Goal: Register for event/course

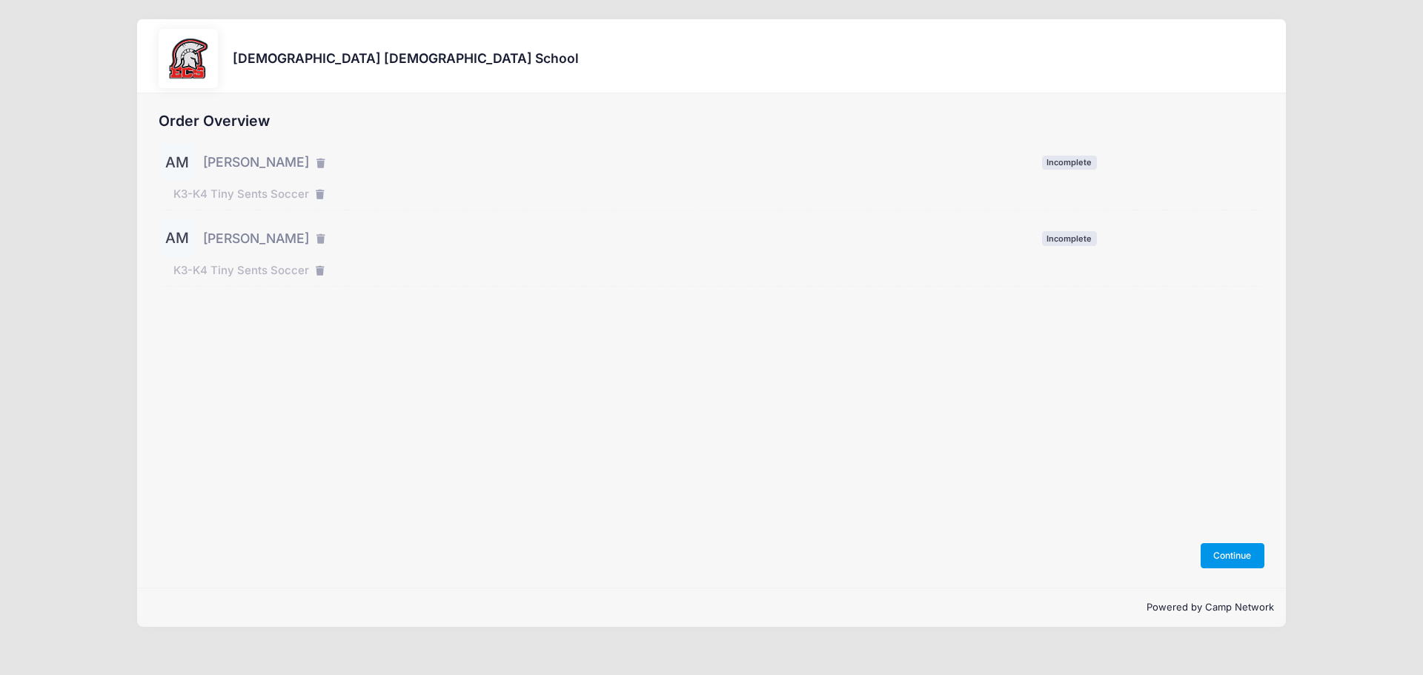
click at [1241, 555] on button "Continue" at bounding box center [1233, 555] width 64 height 25
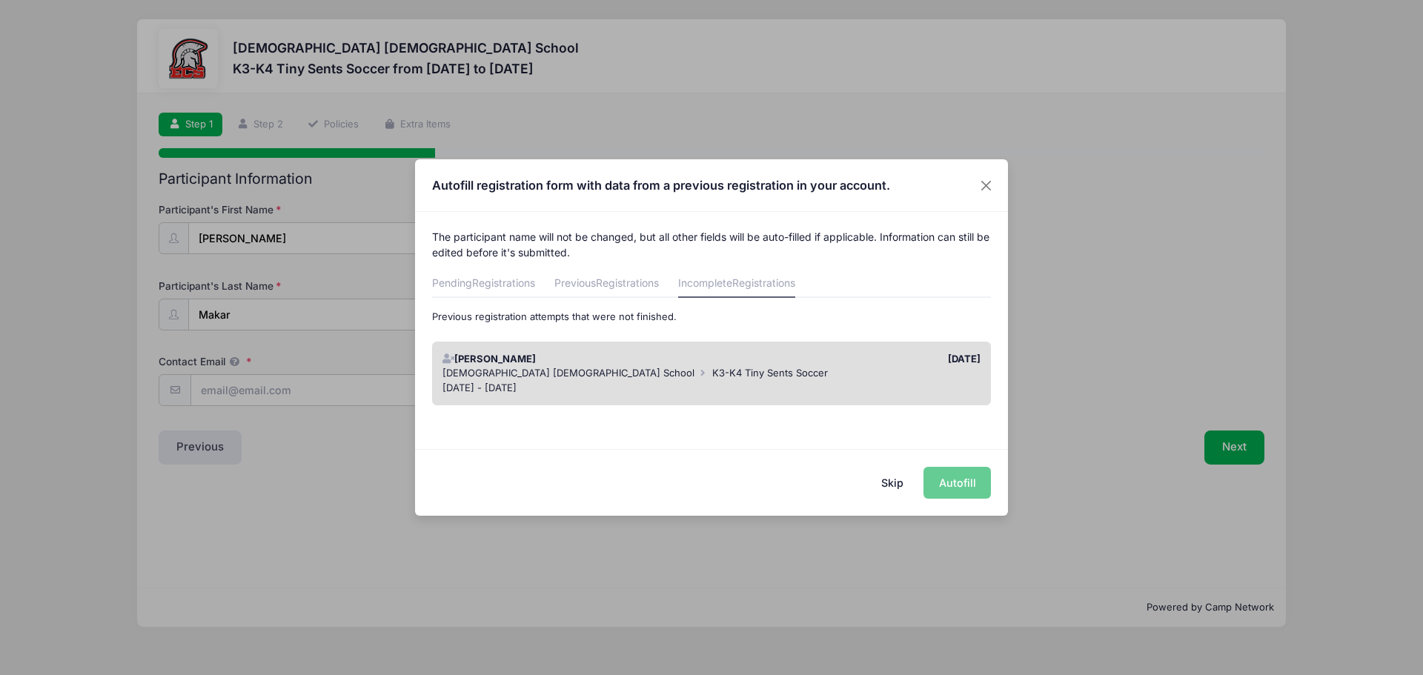
click at [548, 370] on span "[DEMOGRAPHIC_DATA] [DEMOGRAPHIC_DATA] School" at bounding box center [569, 373] width 252 height 12
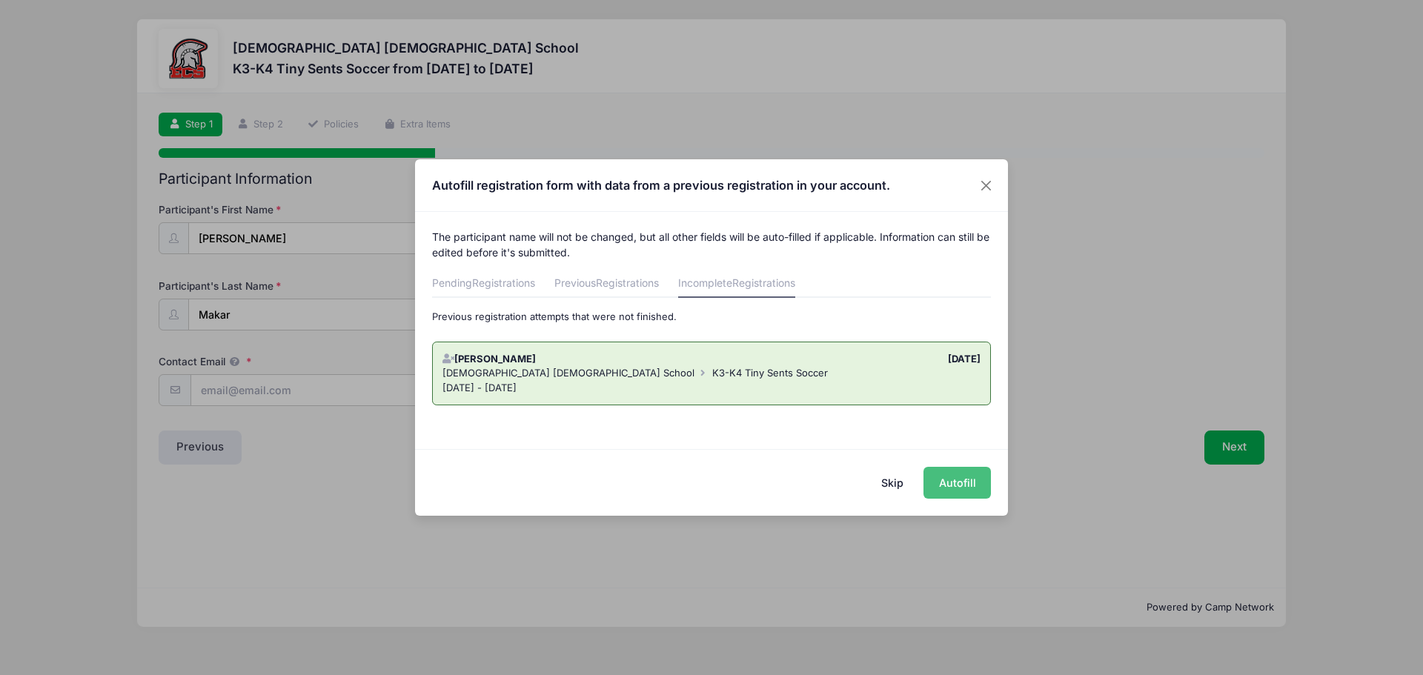
click at [967, 486] on button "Autofill" at bounding box center [957, 483] width 67 height 32
type input "[EMAIL_ADDRESS][DOMAIN_NAME]"
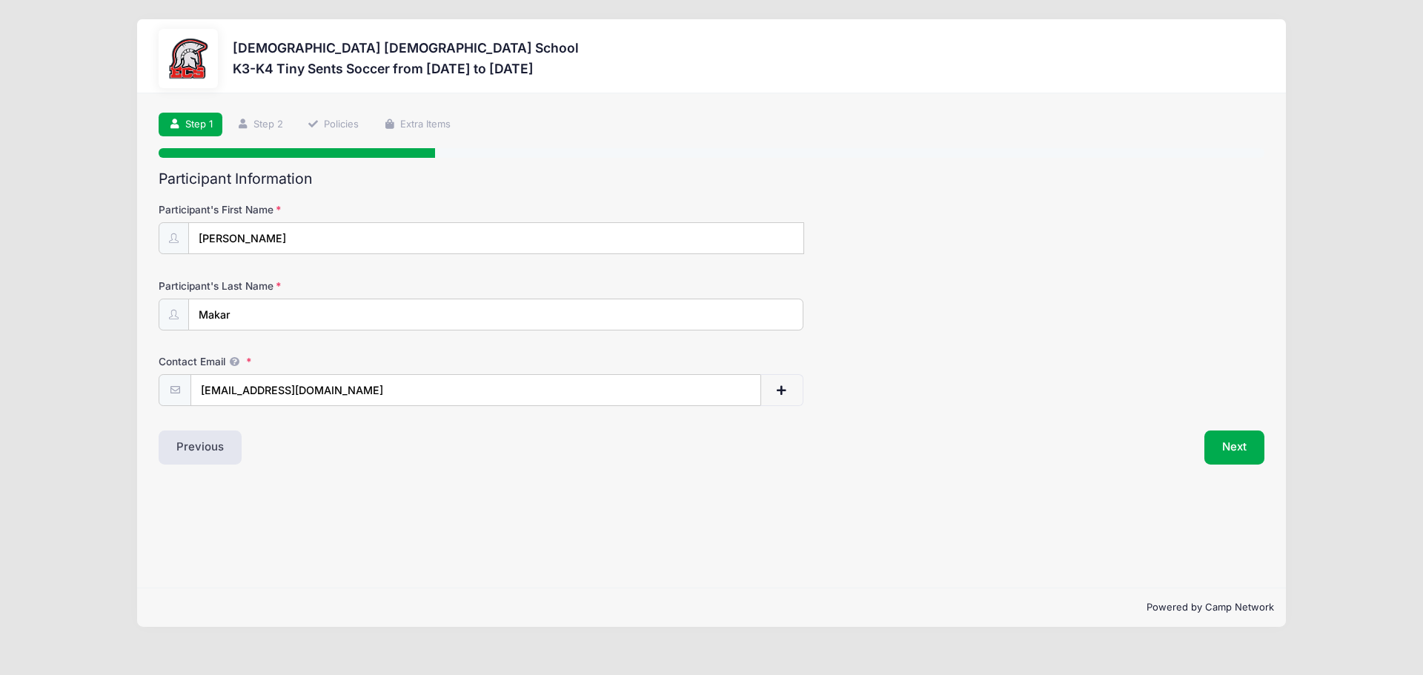
click at [1228, 426] on div "Participant Information Participant's First Name Amelia Participant's Last Name…" at bounding box center [712, 318] width 1106 height 294
click at [1238, 447] on button "Next" at bounding box center [1235, 448] width 60 height 34
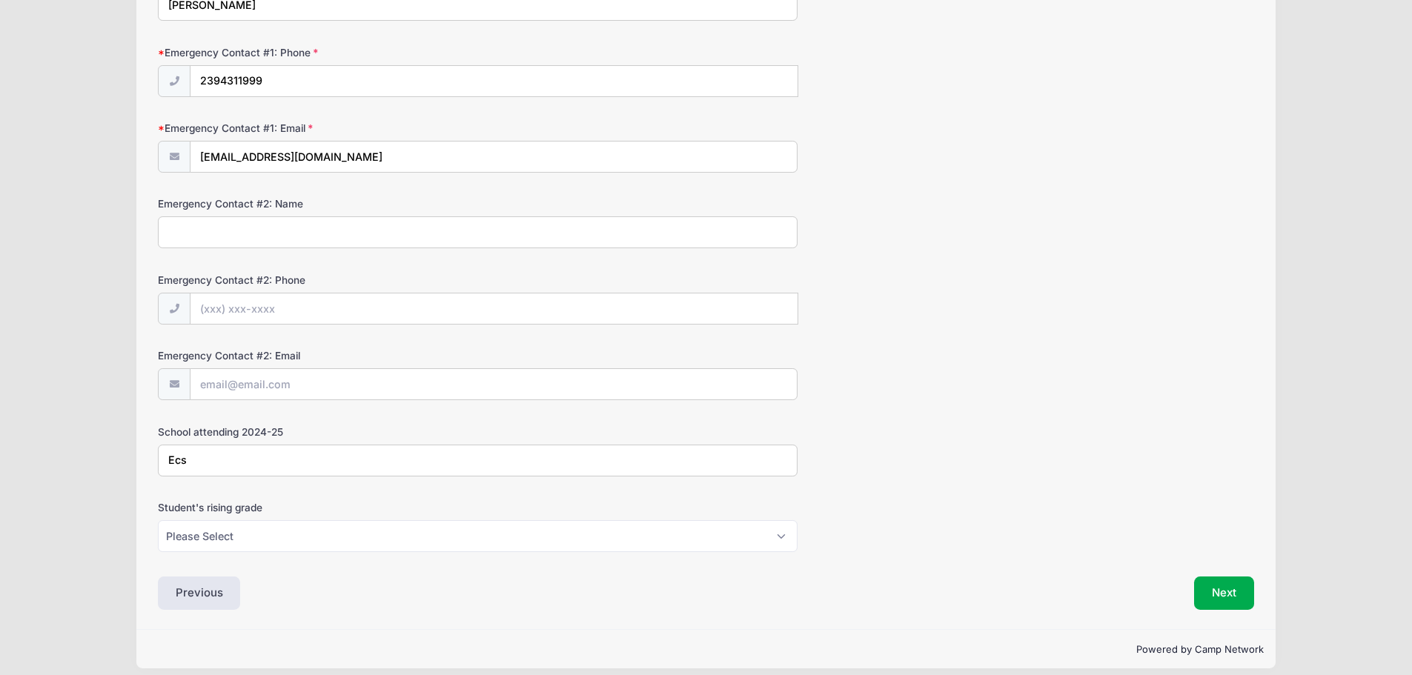
scroll to position [1512, 0]
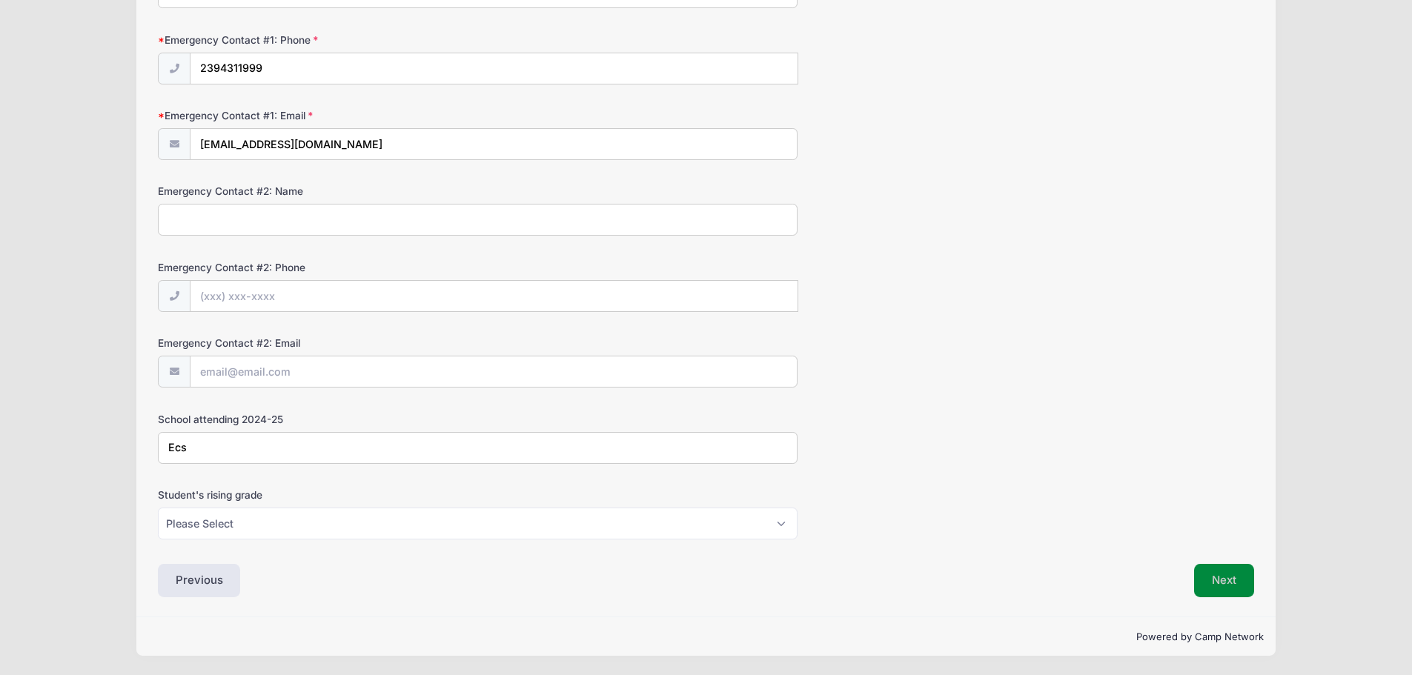
click at [1224, 580] on button "Next" at bounding box center [1224, 581] width 60 height 34
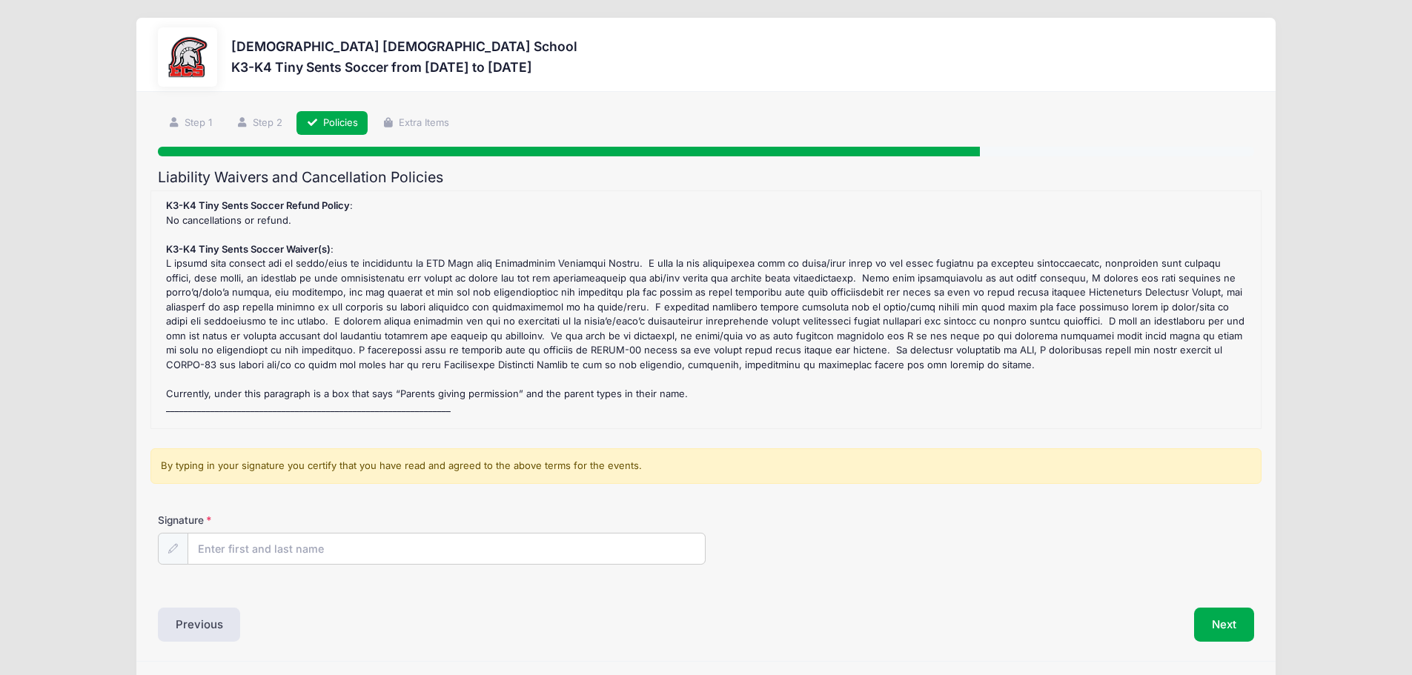
scroll to position [0, 0]
click at [225, 542] on input "Signature" at bounding box center [446, 551] width 517 height 32
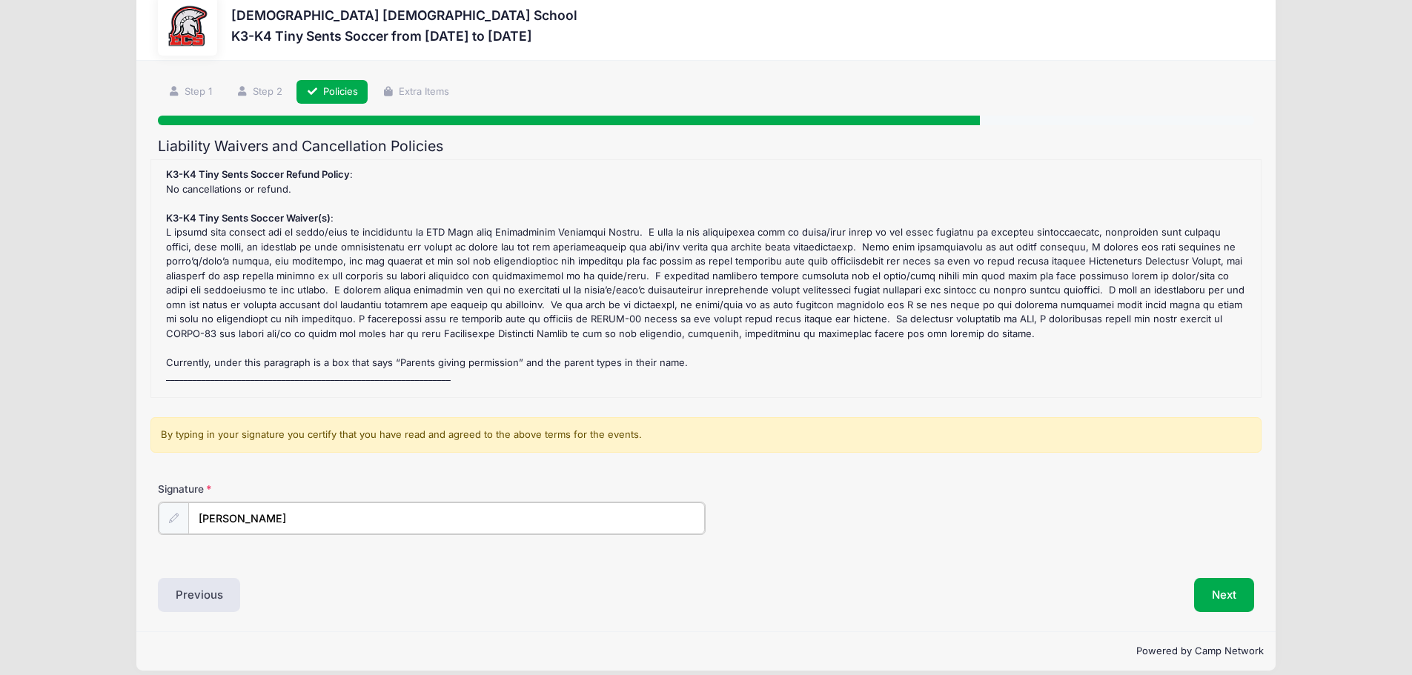
scroll to position [47, 0]
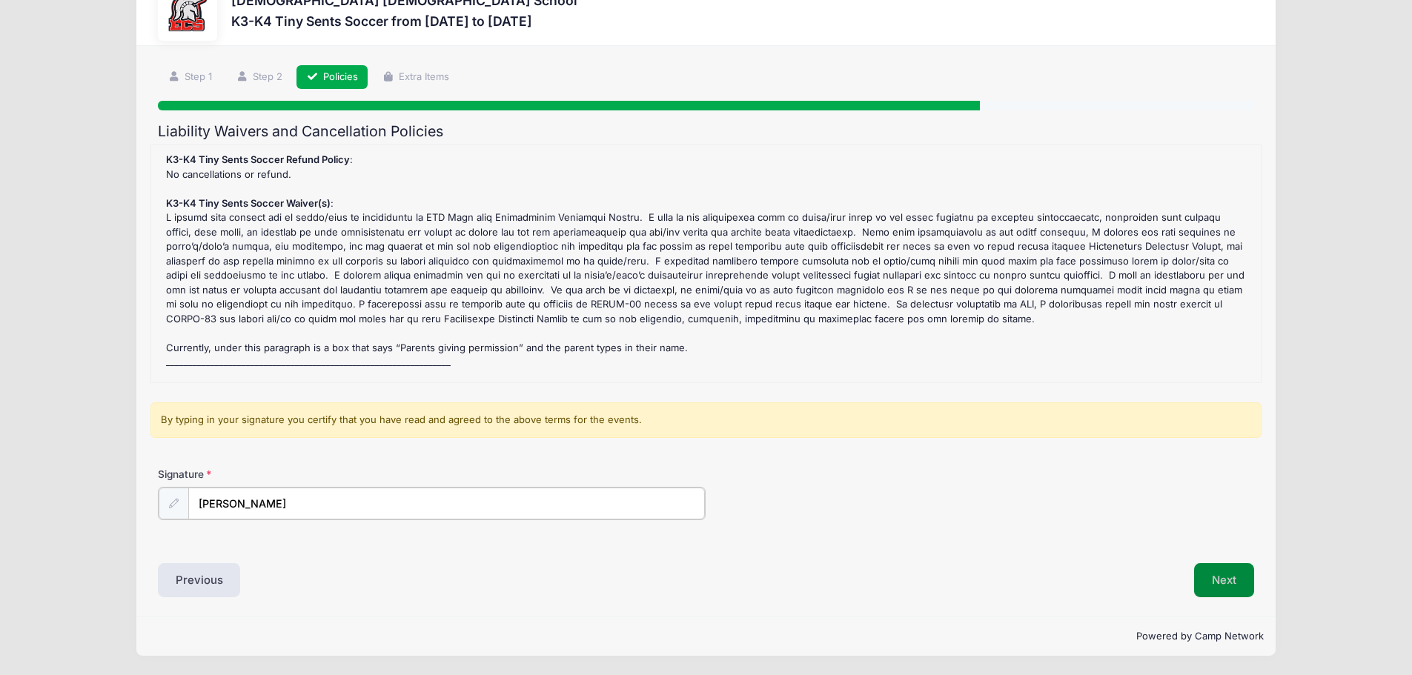
type input "Katelyn Makar"
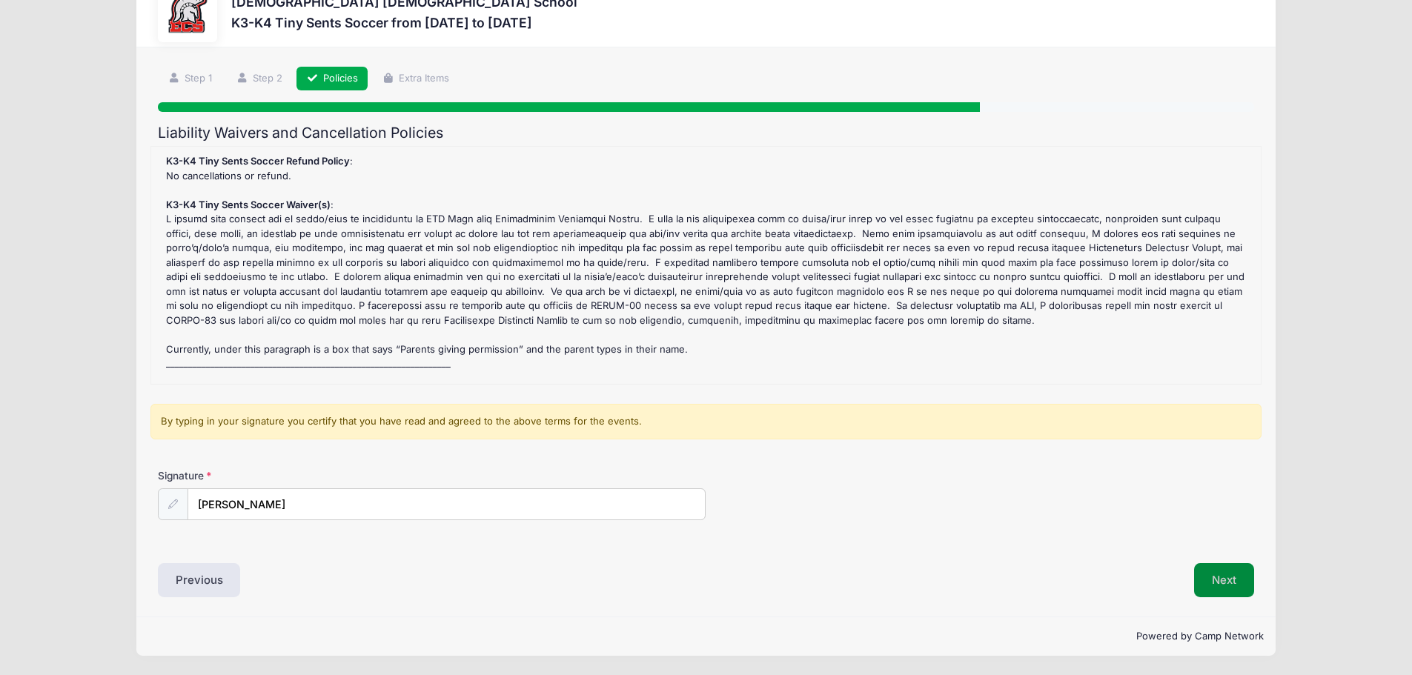
click at [1250, 586] on button "Next" at bounding box center [1224, 580] width 60 height 34
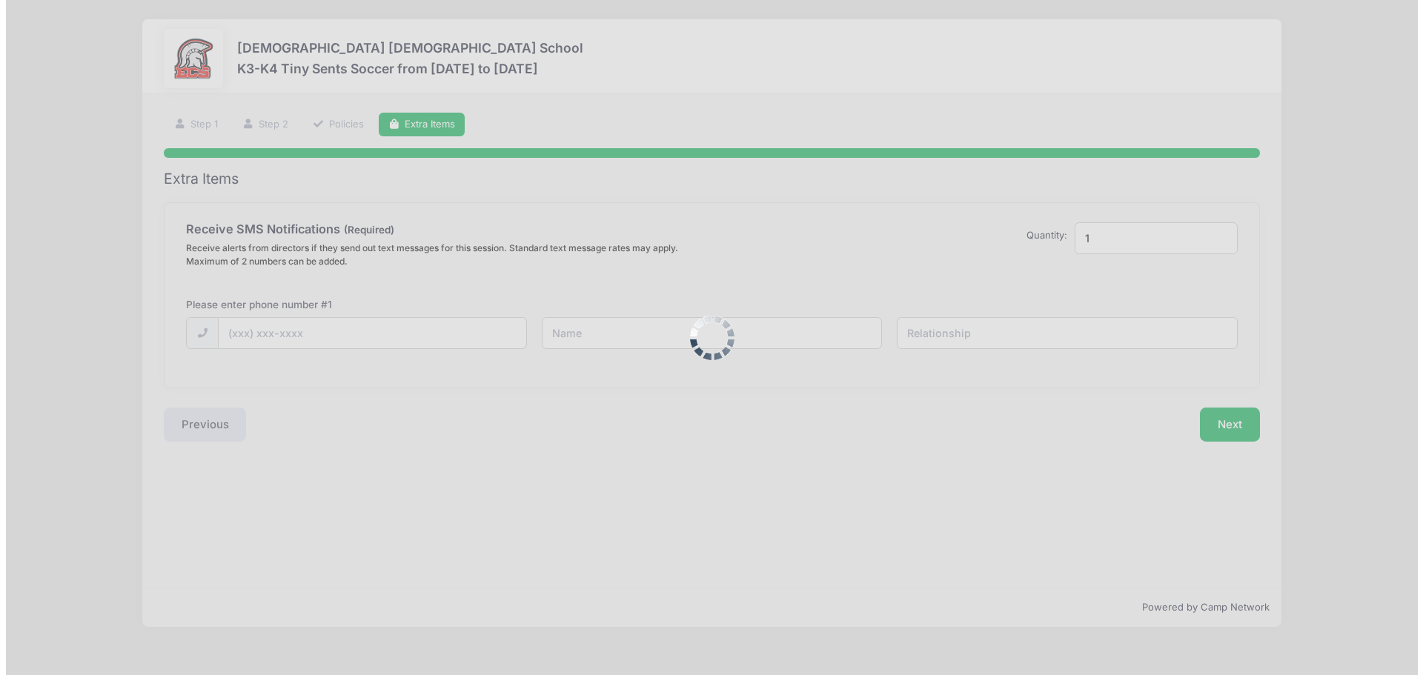
scroll to position [0, 0]
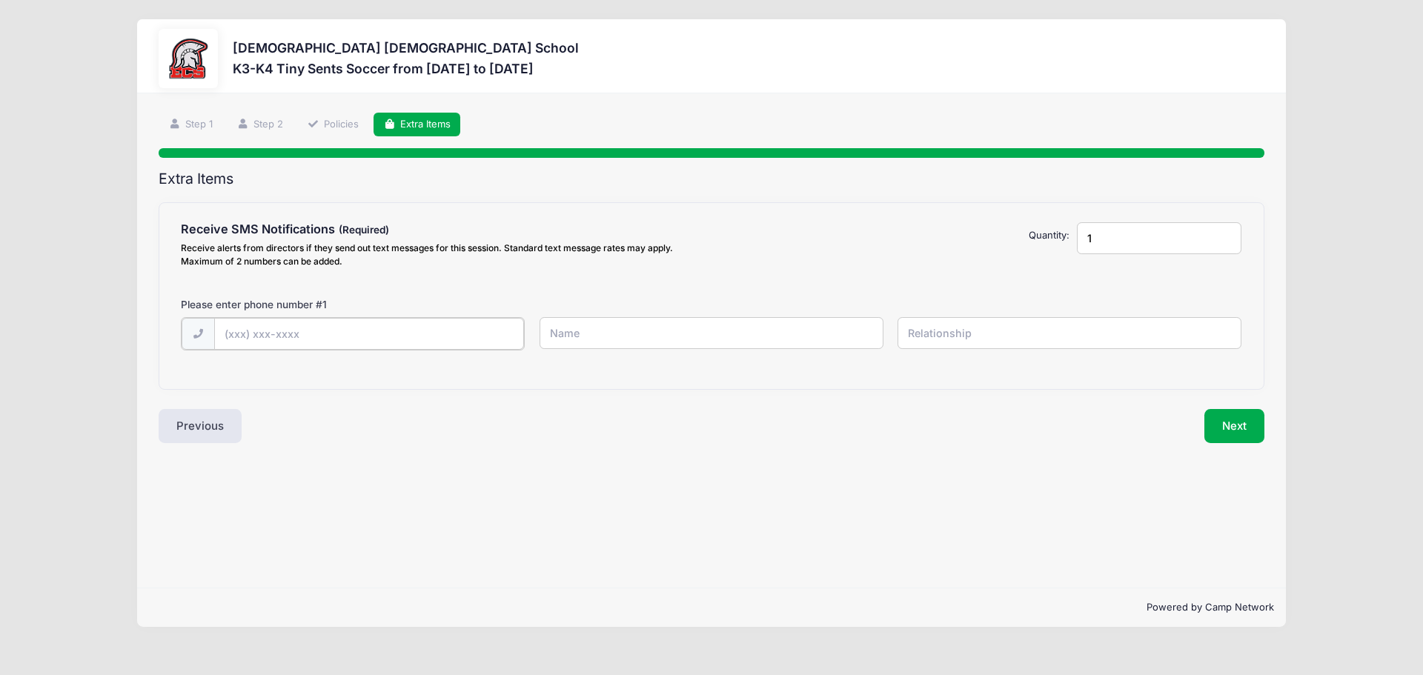
click at [272, 342] on input "text" at bounding box center [369, 334] width 311 height 32
type input "(239) 431-1999"
click at [586, 345] on input "text" at bounding box center [712, 333] width 344 height 32
type input "A"
type input "Kate Makar"
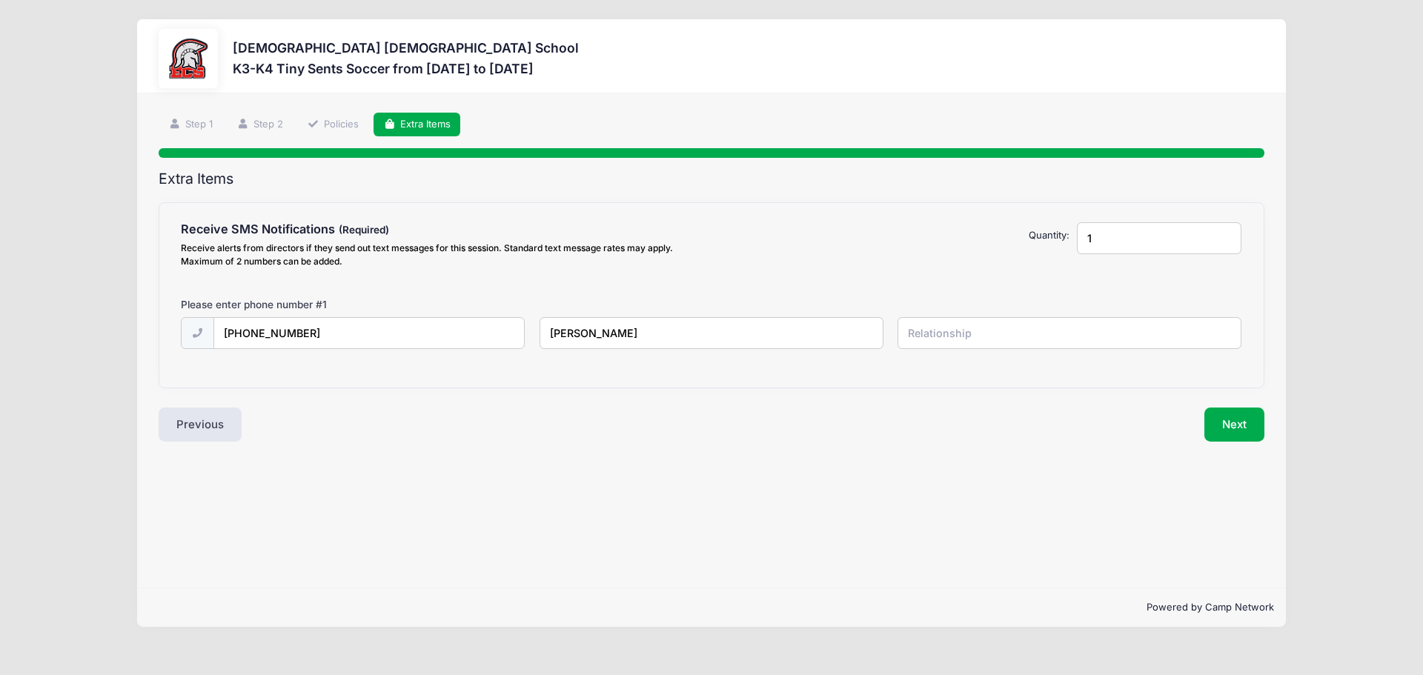
click at [1023, 339] on input "text" at bounding box center [1070, 333] width 344 height 32
type input "mom"
click at [1228, 417] on button "Next" at bounding box center [1235, 425] width 60 height 34
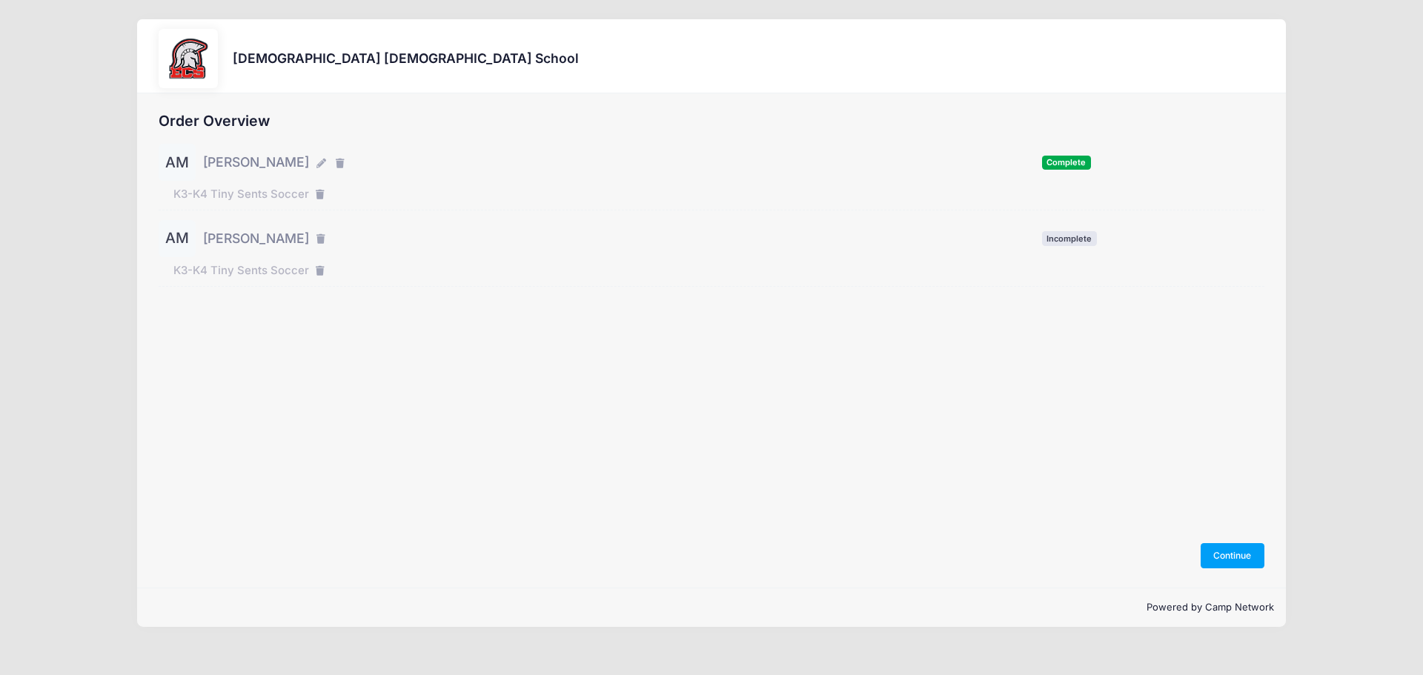
click at [1055, 158] on span "Complete" at bounding box center [1066, 163] width 49 height 14
drag, startPoint x: 1050, startPoint y: 163, endPoint x: 764, endPoint y: 204, distance: 289.0
click at [1049, 163] on span "Complete" at bounding box center [1066, 163] width 49 height 14
drag, startPoint x: 214, startPoint y: 173, endPoint x: 224, endPoint y: 165, distance: 12.6
click at [219, 168] on div "AM Amelia Makar" at bounding box center [253, 162] width 189 height 37
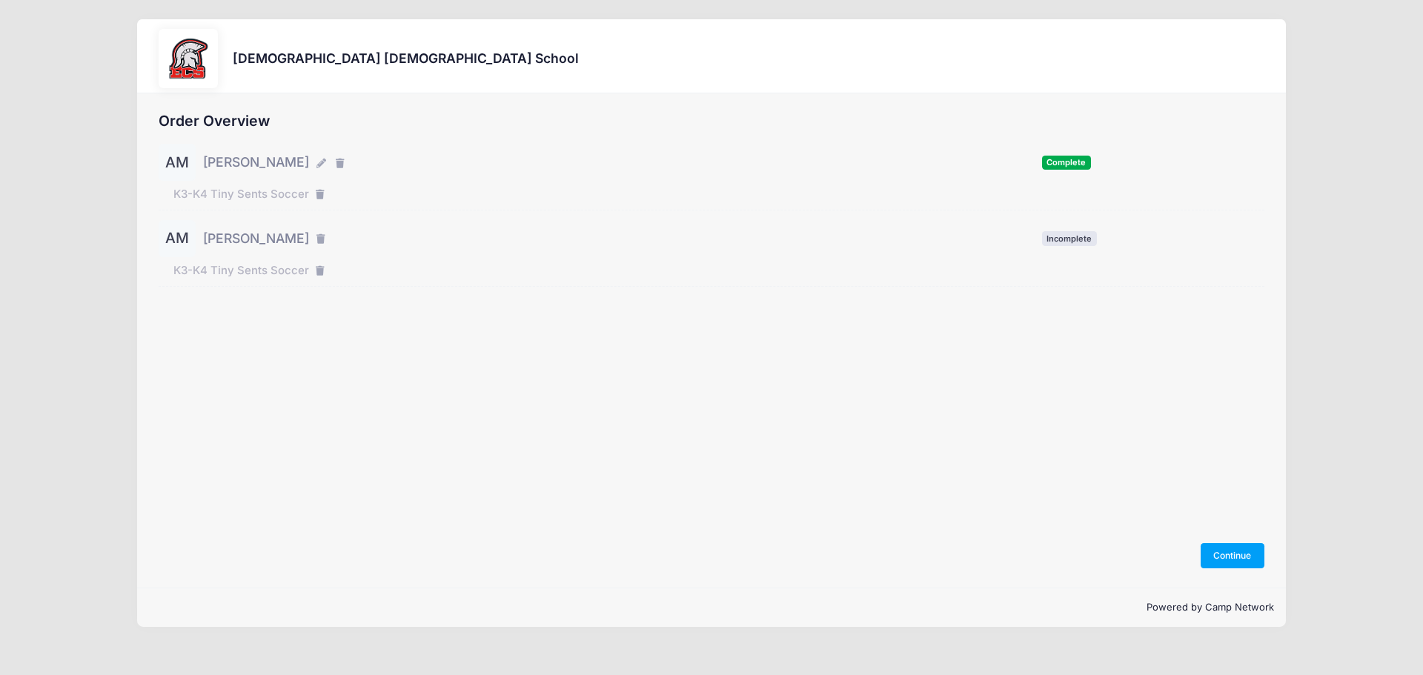
click at [267, 153] on span "Amelia Makar" at bounding box center [256, 162] width 106 height 19
click at [317, 164] on icon "button" at bounding box center [323, 164] width 12 height 0
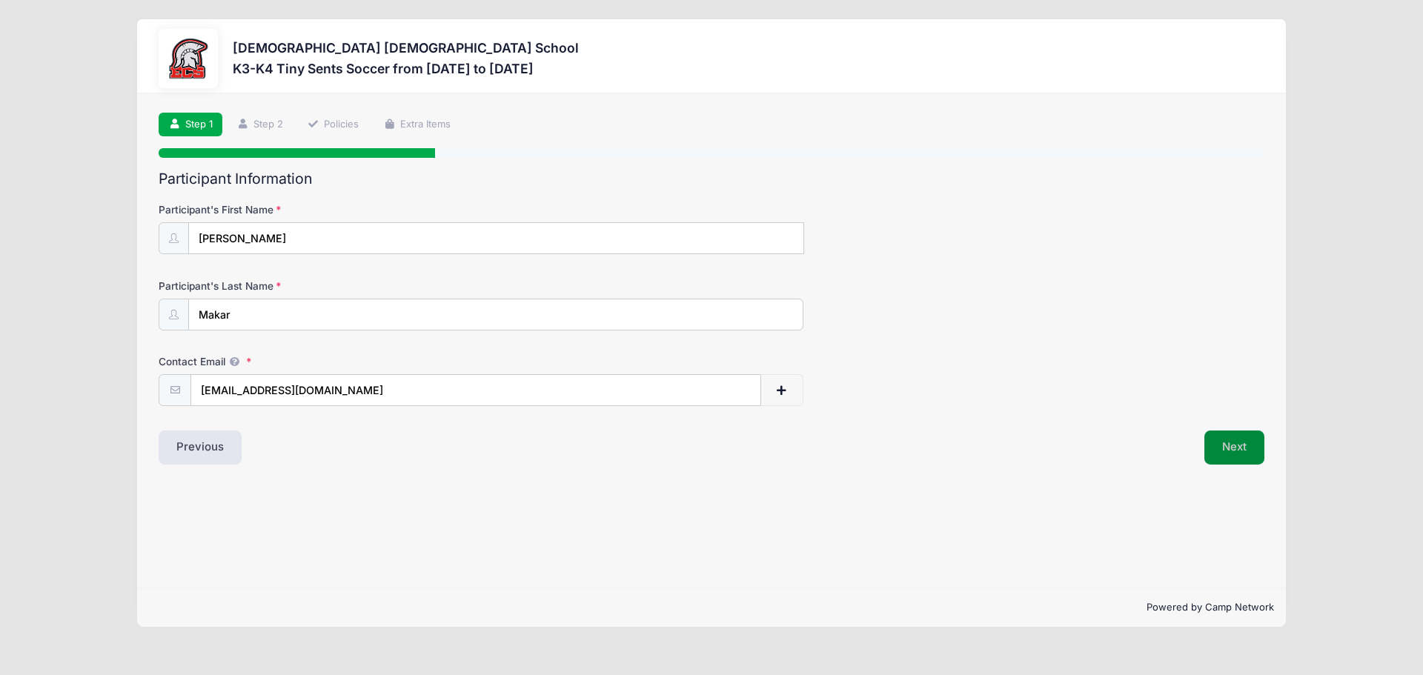
click at [1228, 454] on button "Next" at bounding box center [1235, 448] width 60 height 34
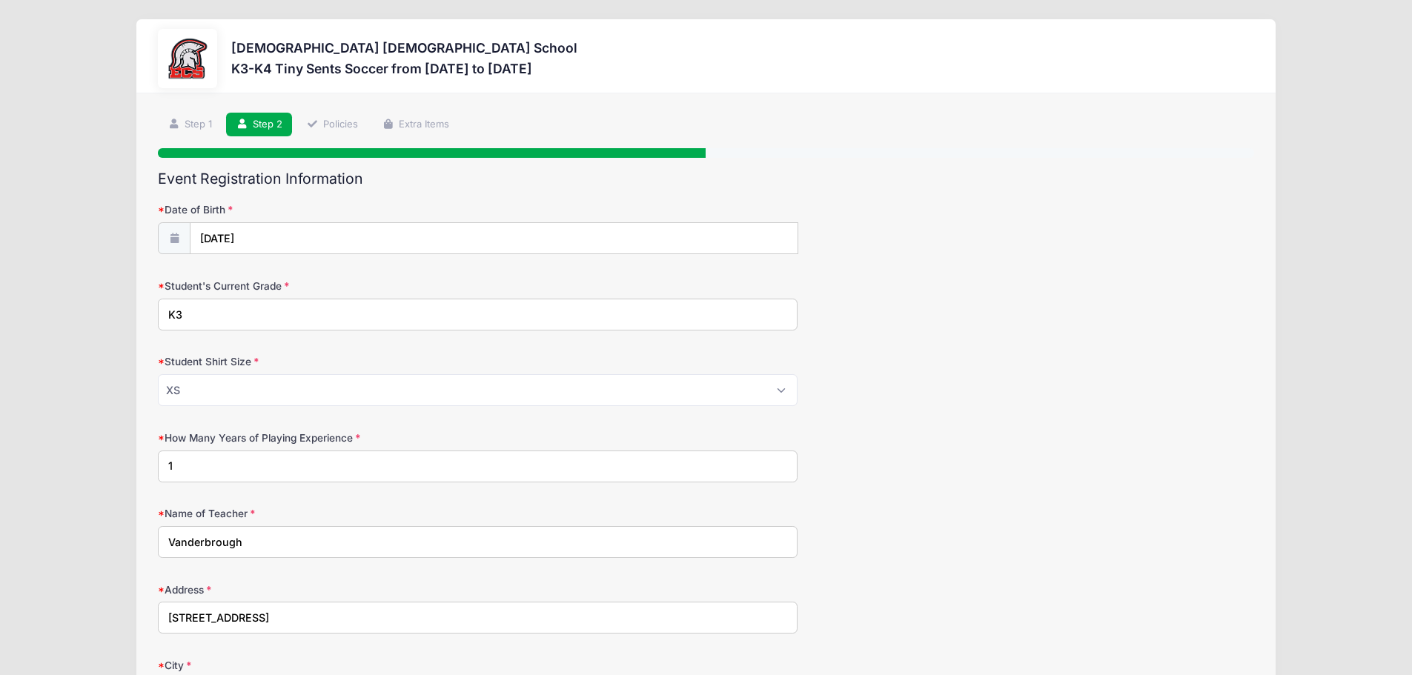
click at [216, 309] on input "K3" at bounding box center [478, 315] width 640 height 32
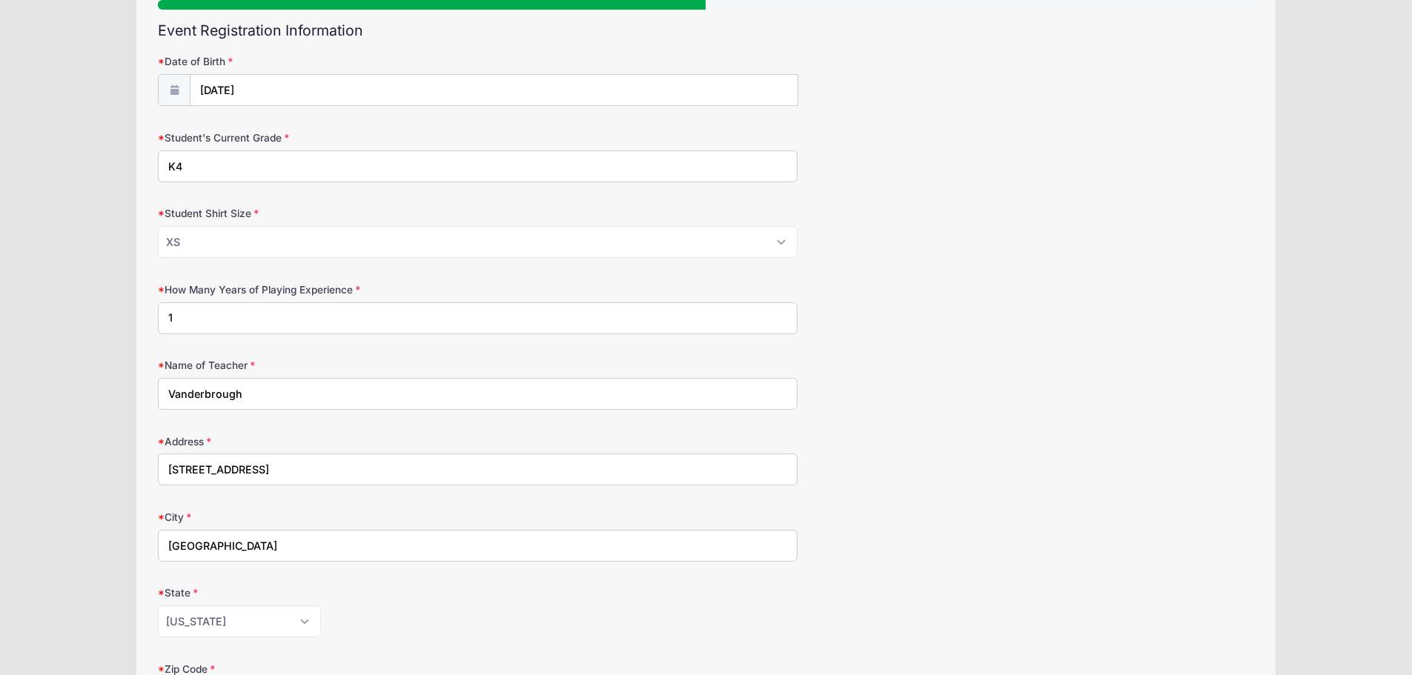
scroll to position [222, 0]
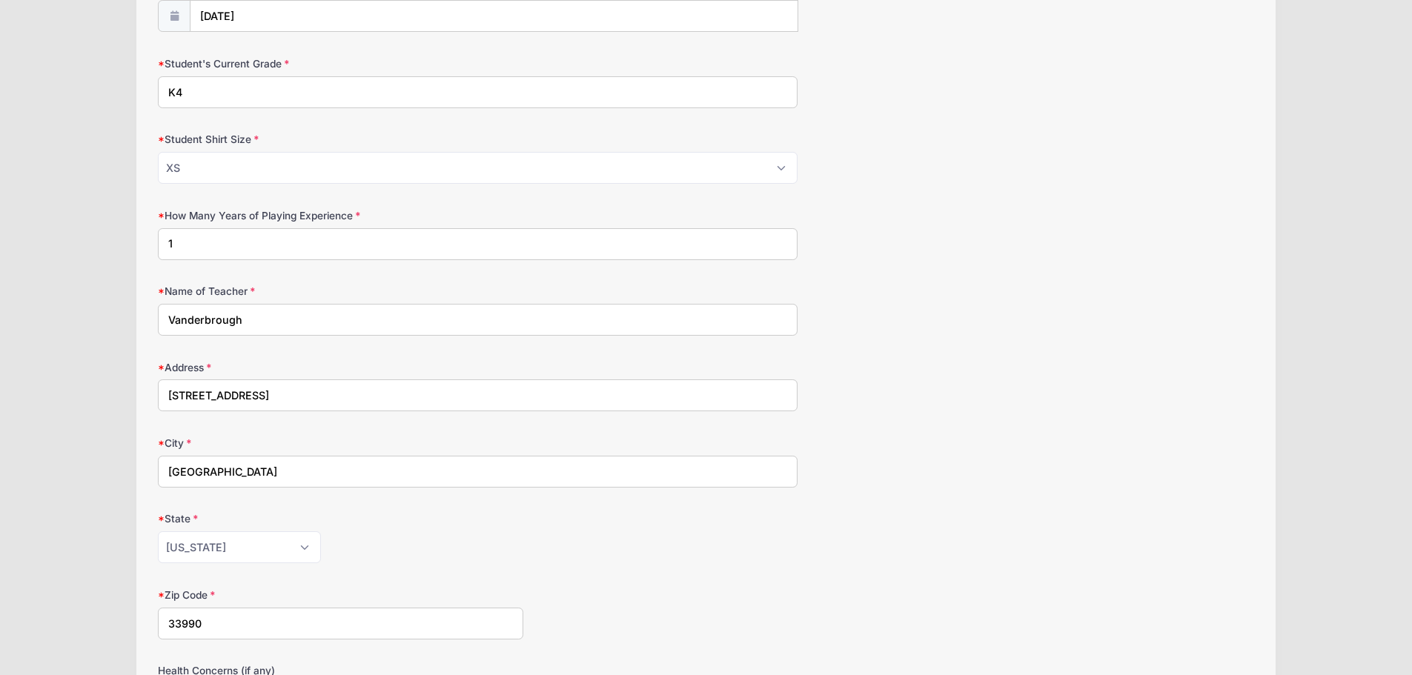
type input "K4"
drag, startPoint x: 270, startPoint y: 320, endPoint x: 49, endPoint y: 328, distance: 221.1
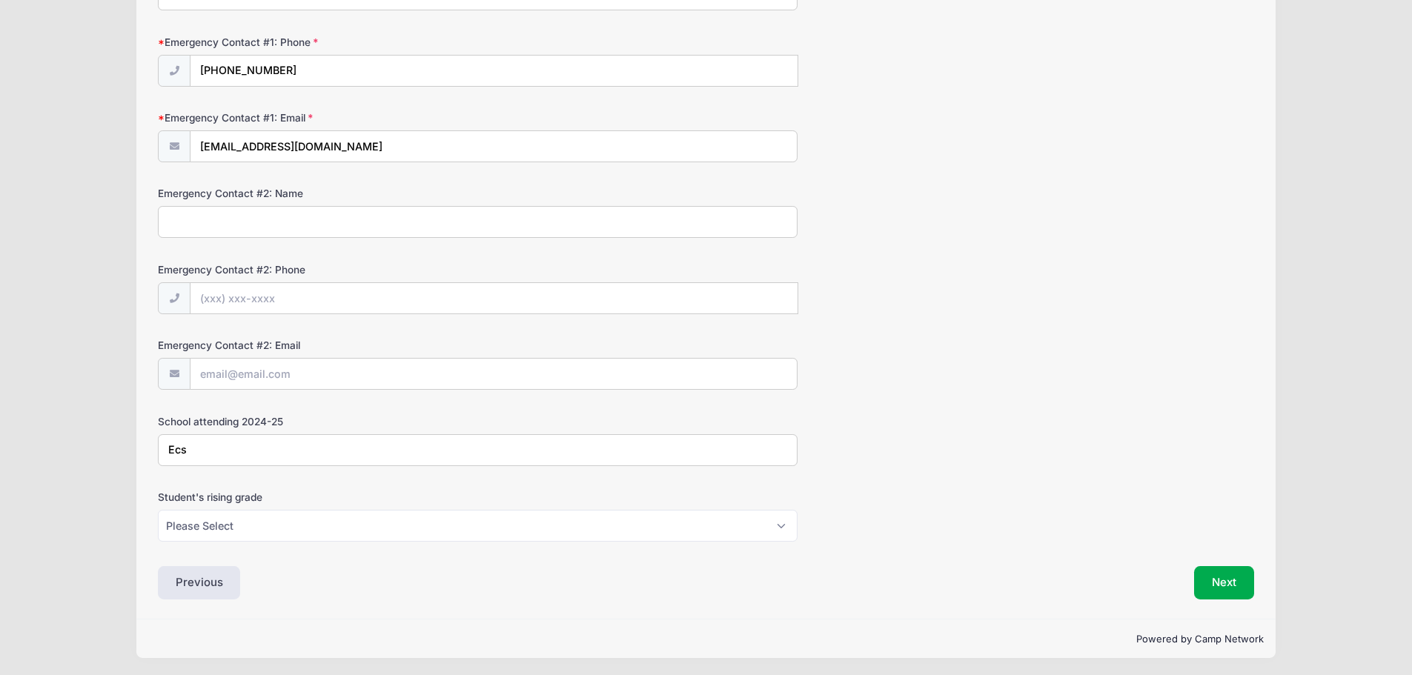
scroll to position [1512, 0]
type input "Schild"
click at [1225, 575] on button "Next" at bounding box center [1224, 581] width 60 height 34
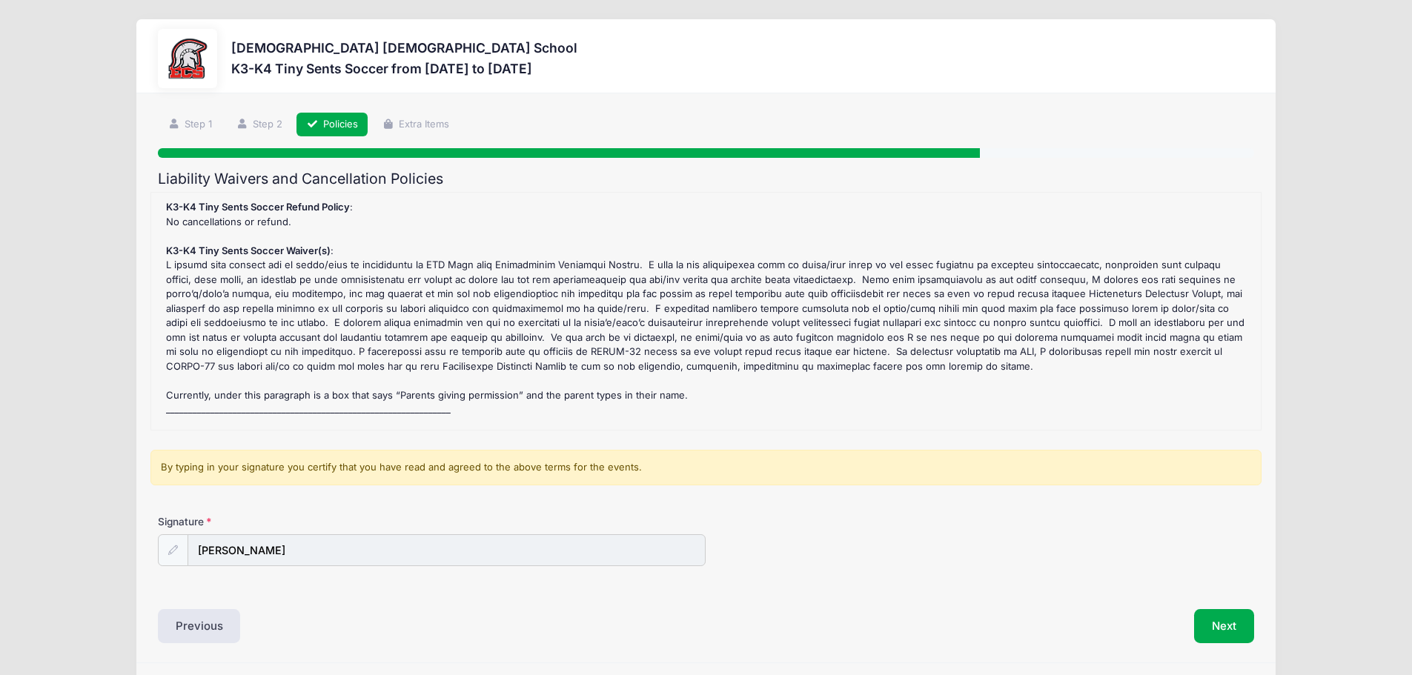
scroll to position [46, 0]
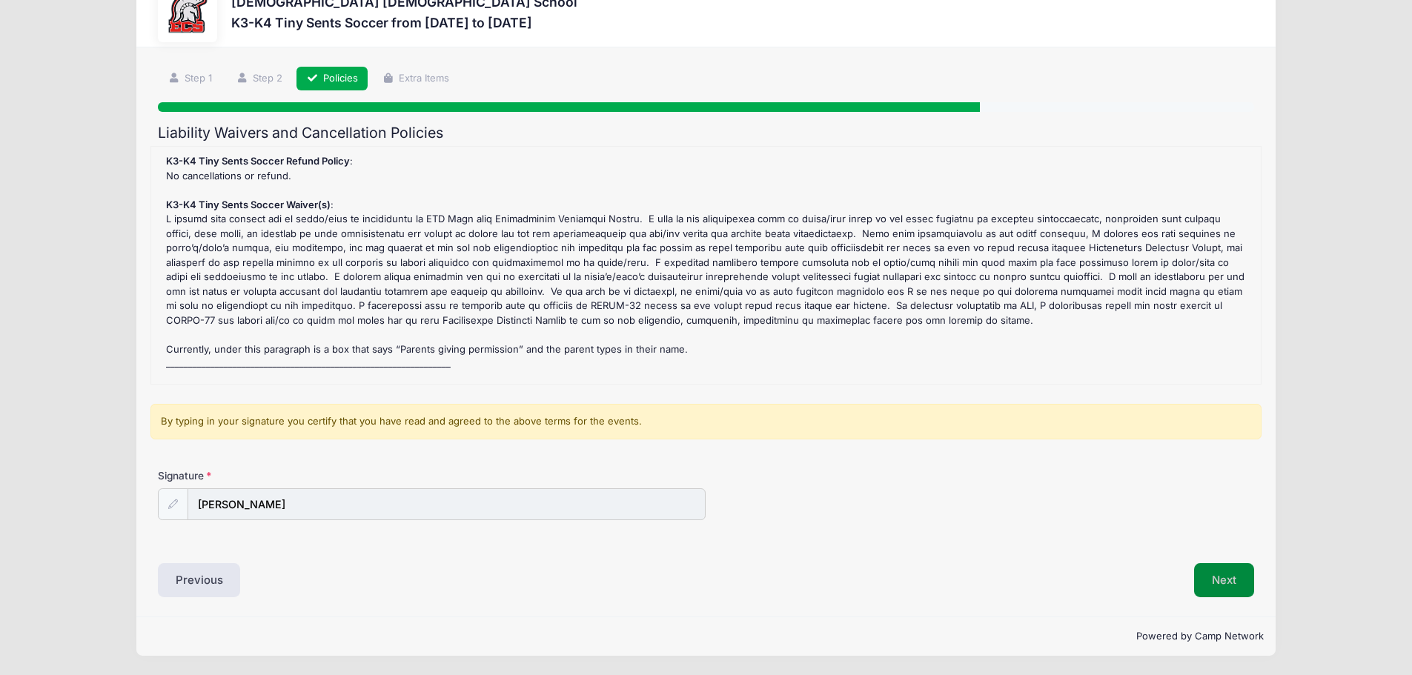
click at [1225, 572] on button "Next" at bounding box center [1224, 580] width 60 height 34
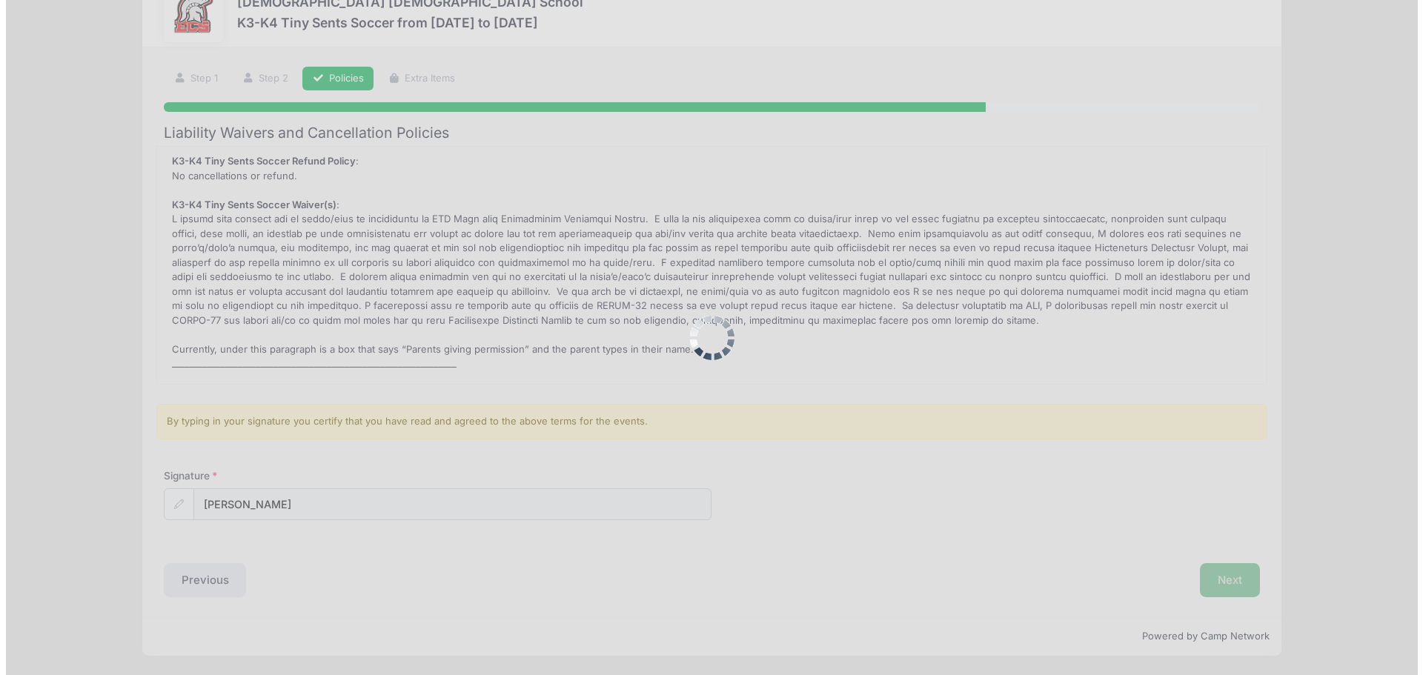
scroll to position [0, 0]
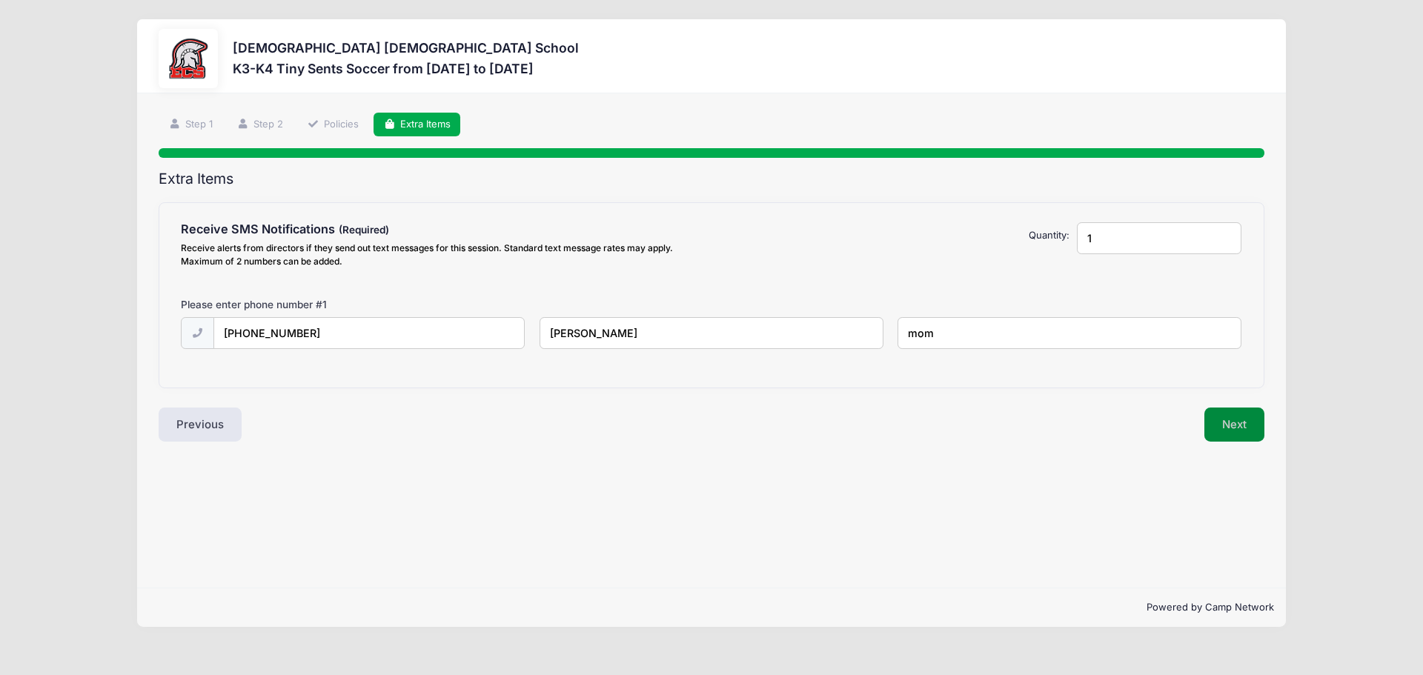
click at [1233, 417] on button "Next" at bounding box center [1235, 425] width 60 height 34
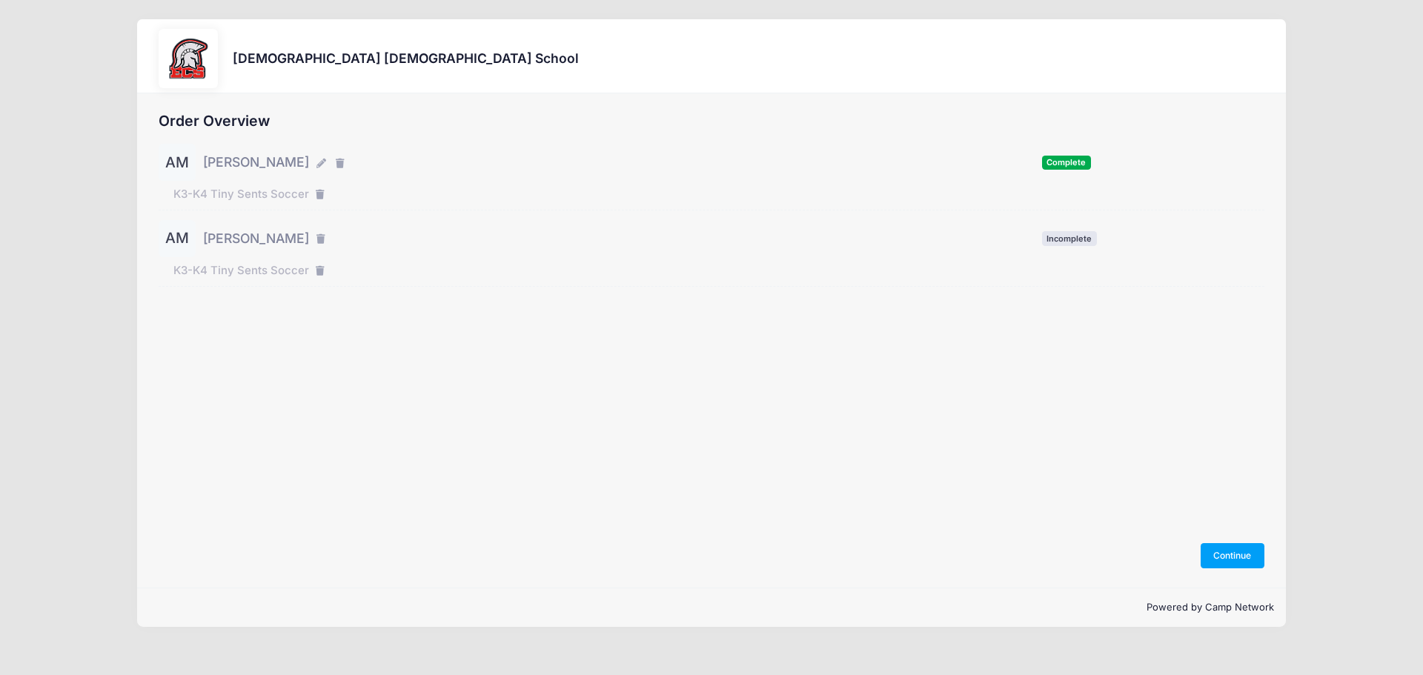
click at [1070, 248] on div "AM [PERSON_NAME] Incomplete" at bounding box center [712, 238] width 1106 height 37
click at [1217, 562] on button "Continue" at bounding box center [1233, 555] width 64 height 25
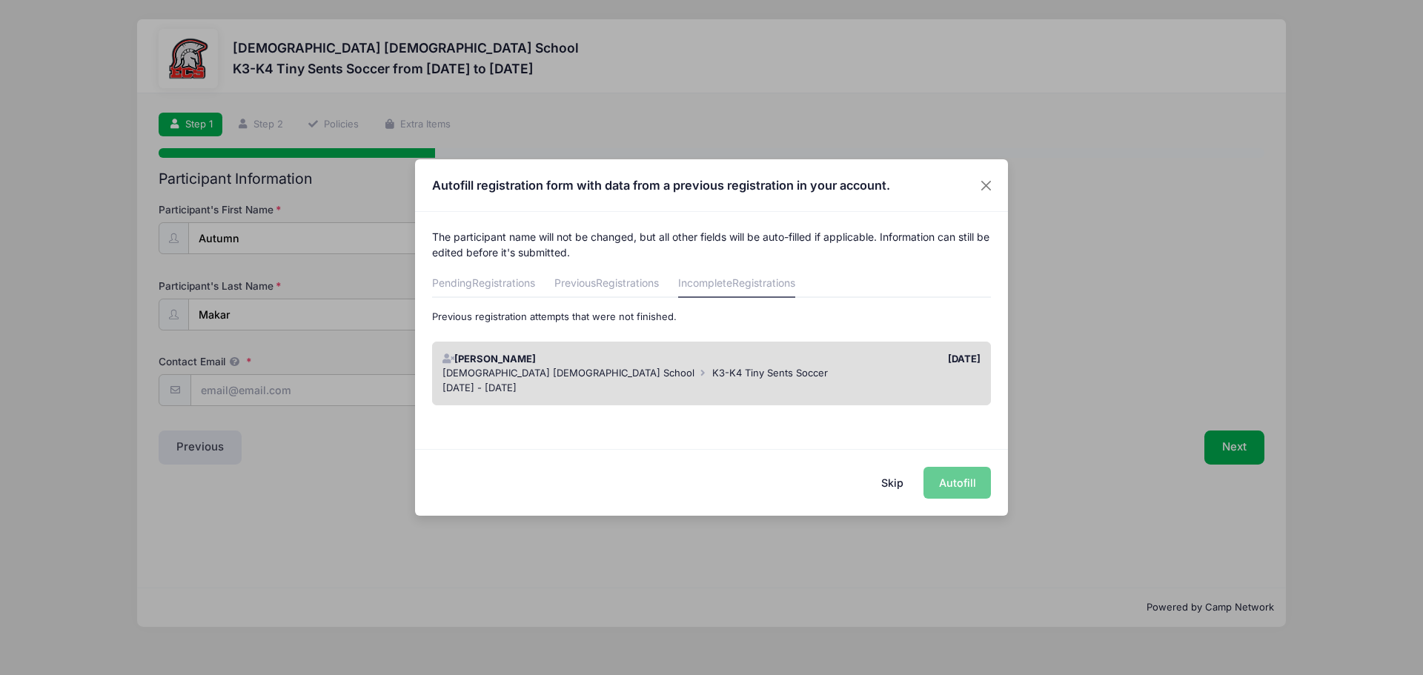
click at [712, 372] on span "K3-K4 Tiny Sents Soccer" at bounding box center [770, 373] width 116 height 12
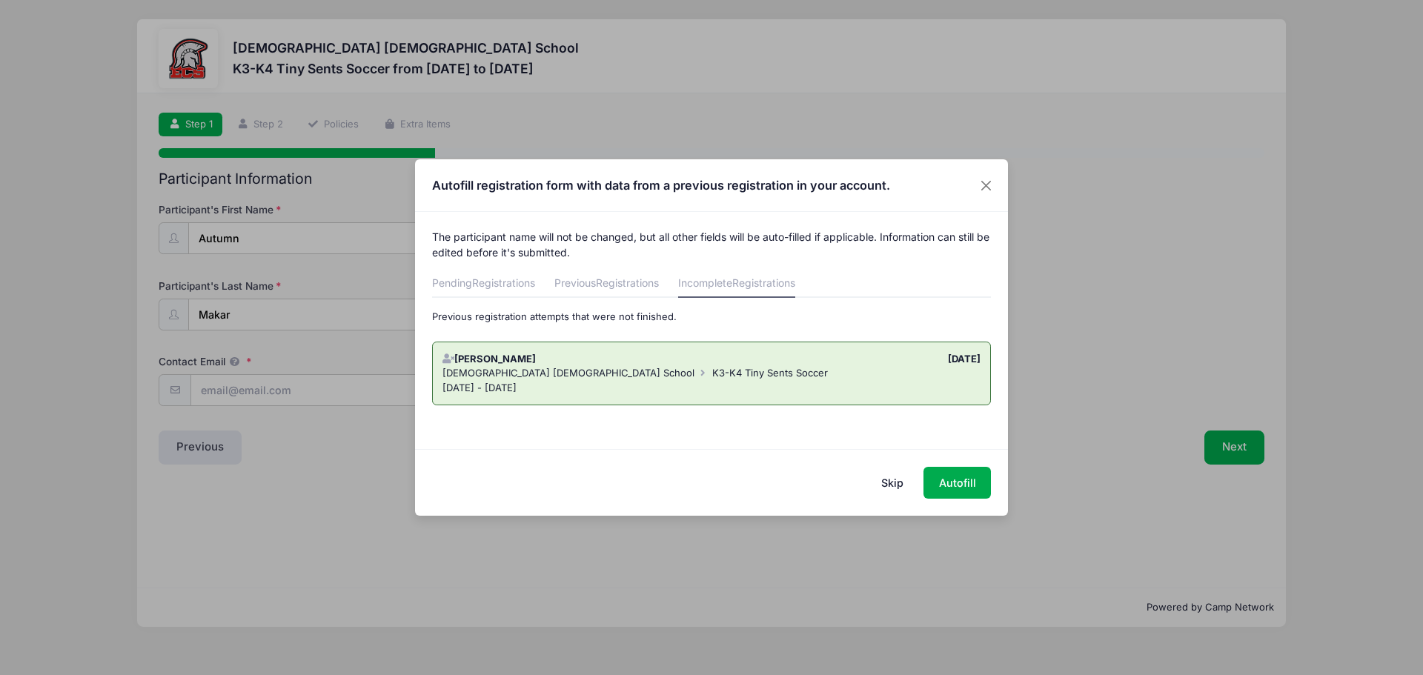
click at [967, 464] on div "Skip Autofill" at bounding box center [711, 482] width 593 height 66
click at [964, 483] on button "Autofill" at bounding box center [957, 483] width 67 height 32
type input "[EMAIL_ADDRESS][DOMAIN_NAME]"
type input "[DATE]"
type input "K3"
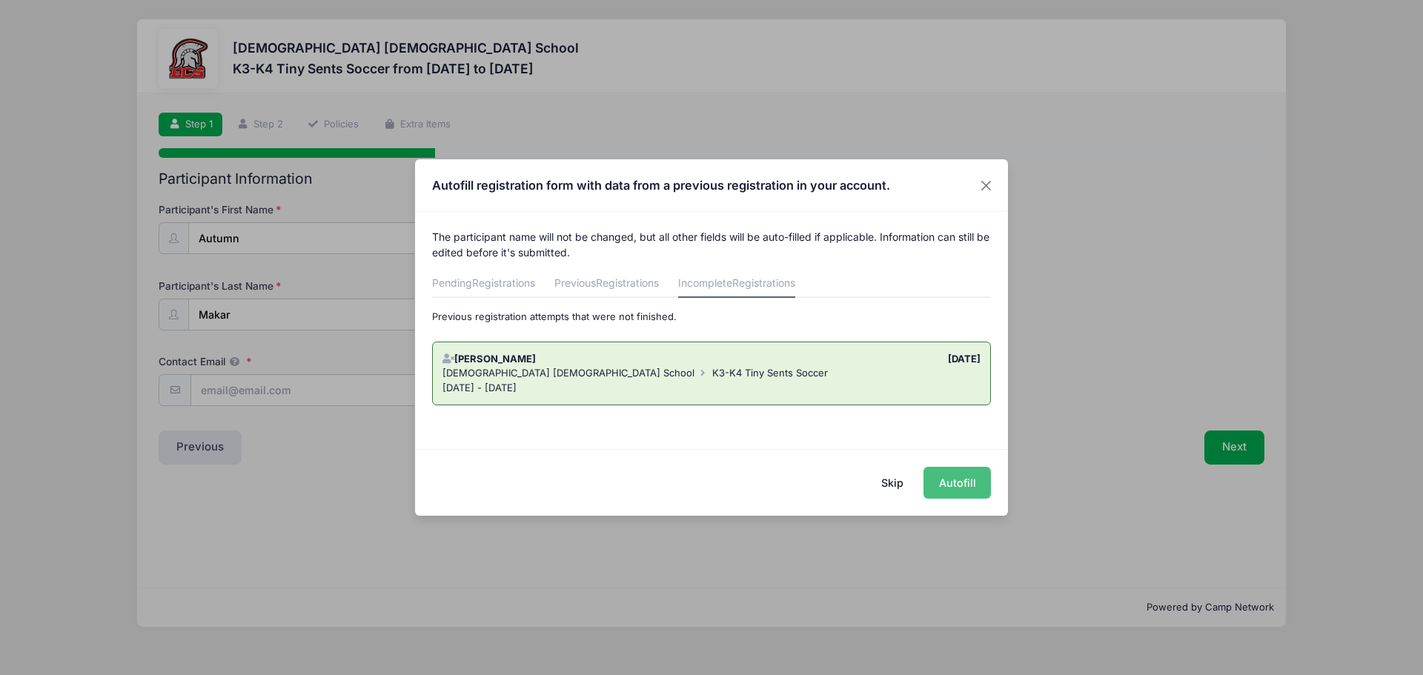
select select "XS"
type input "1"
type input "Vanderbrough"
type input "[STREET_ADDRESS]"
type input "[GEOGRAPHIC_DATA]"
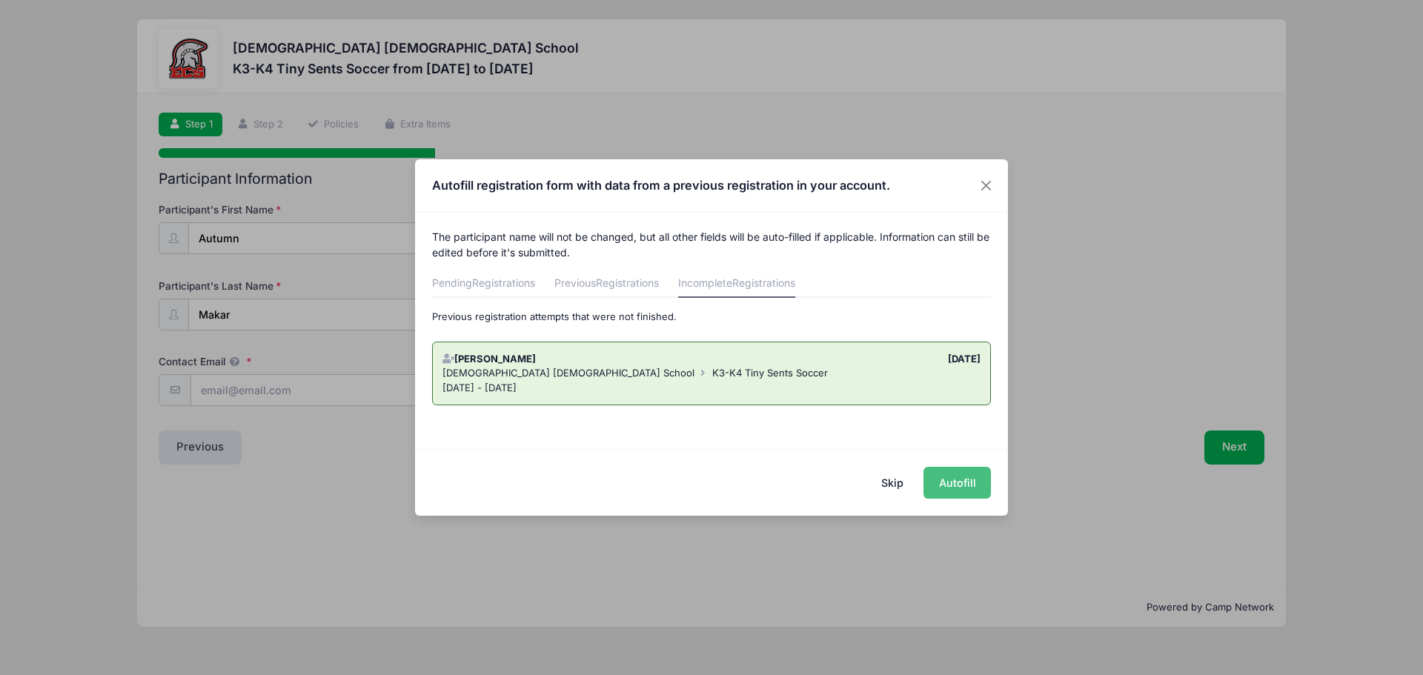
select select "FL"
type input "33990"
type input "[PERSON_NAME]"
type input "2394311999"
type input "yes"
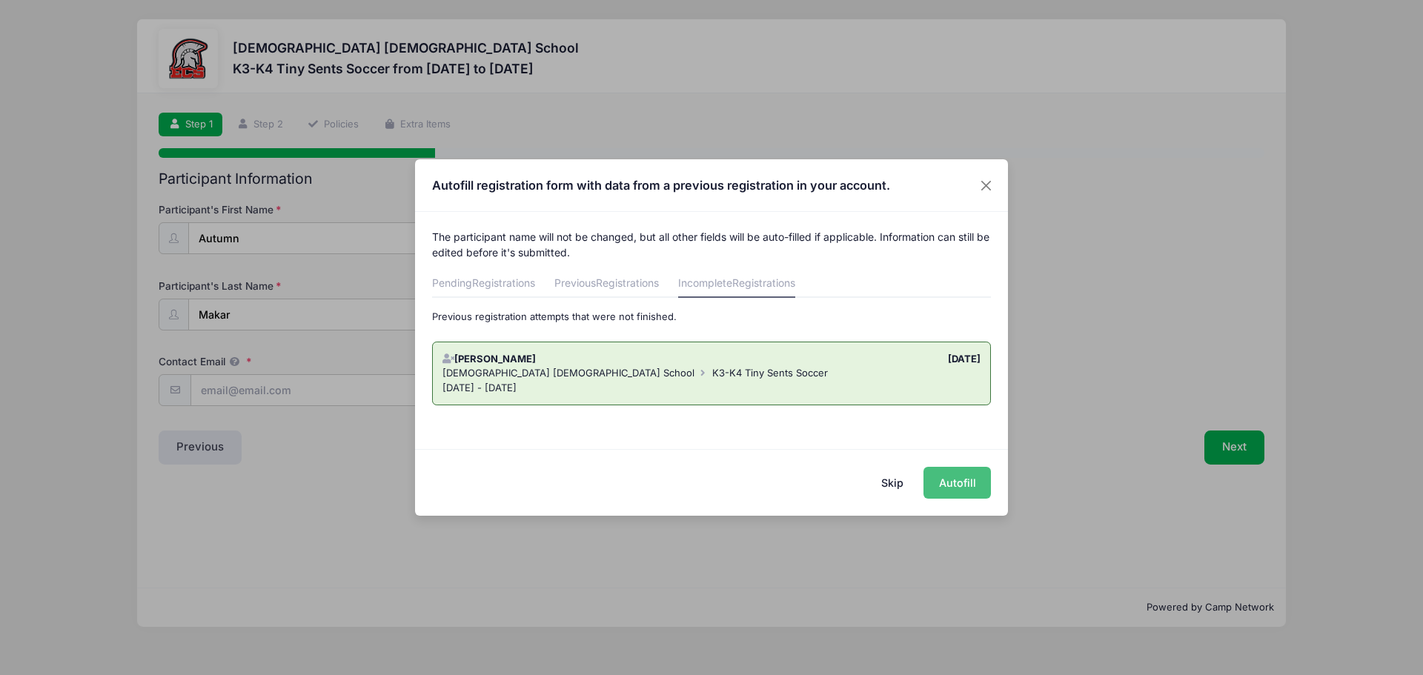
type input "[EMAIL_ADDRESS][DOMAIN_NAME]"
type input "[PERSON_NAME]"
type input "2394311999"
type input "[EMAIL_ADDRESS][DOMAIN_NAME]"
type input "Ecs"
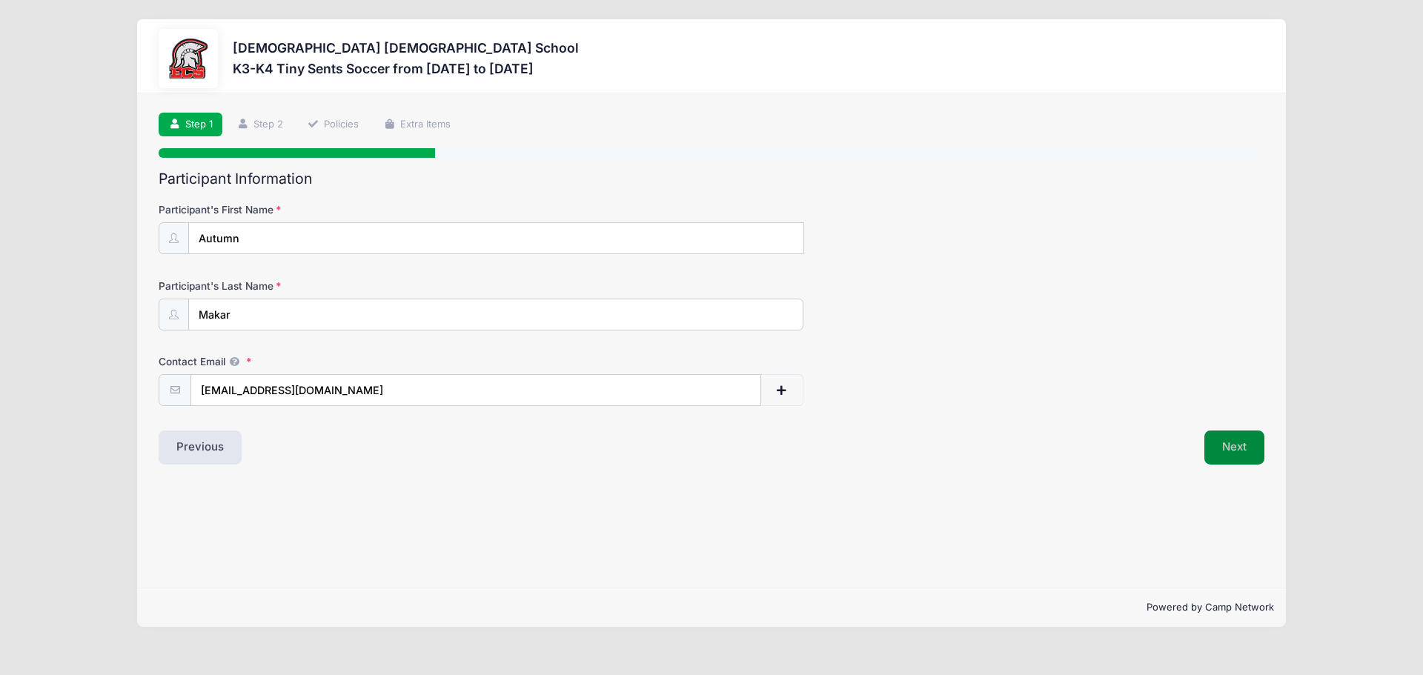
click at [1251, 438] on button "Next" at bounding box center [1235, 448] width 60 height 34
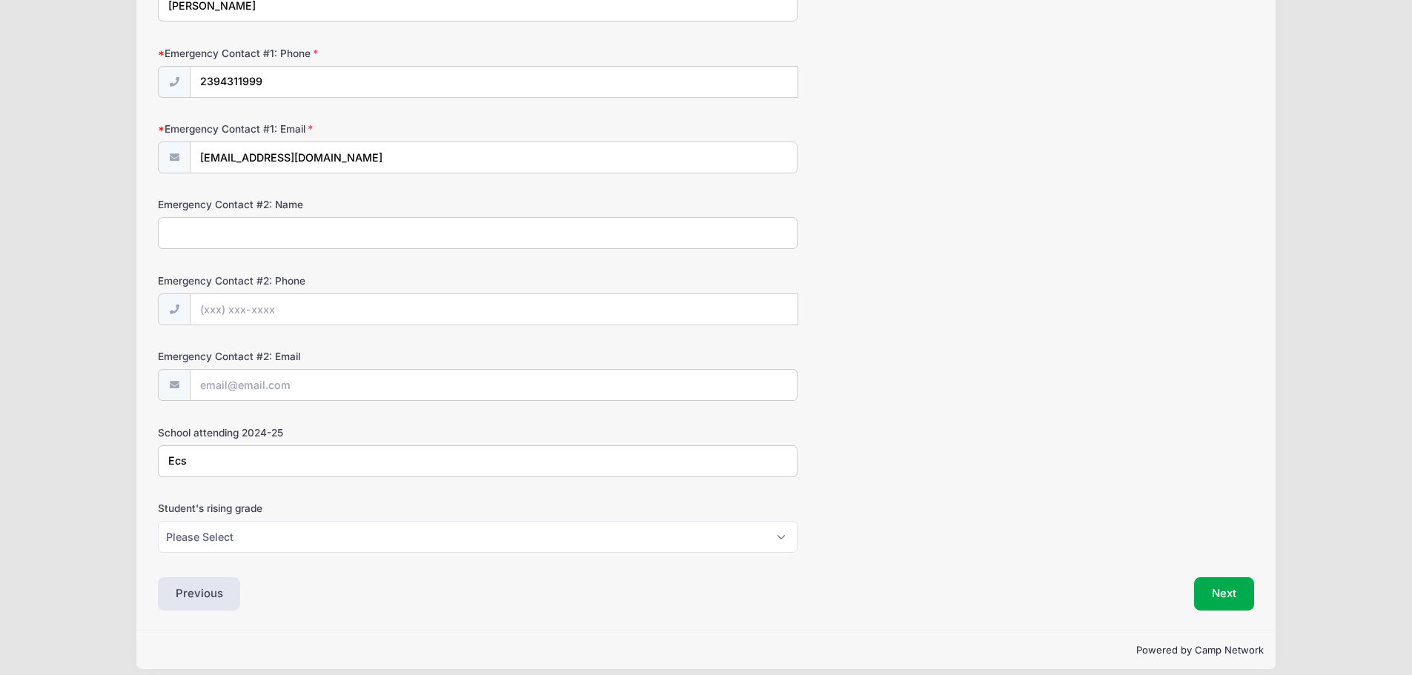
scroll to position [1512, 0]
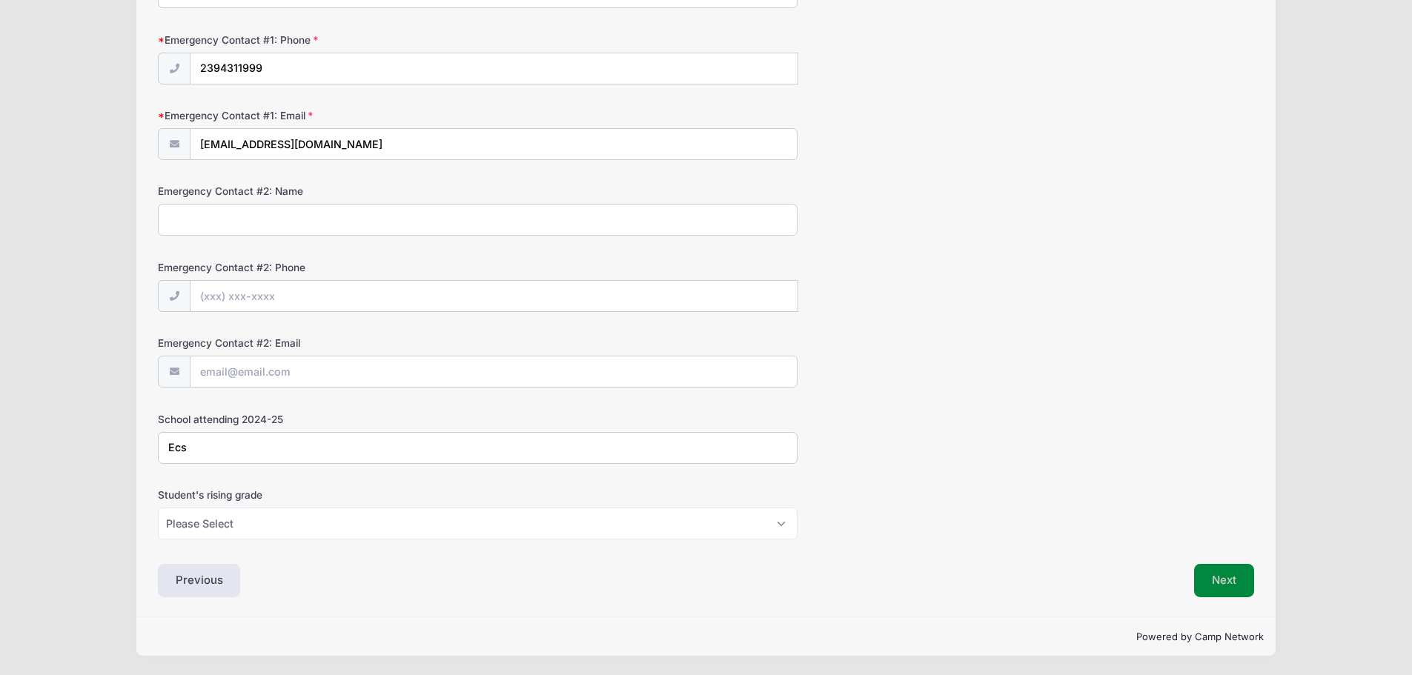
click at [1206, 583] on button "Next" at bounding box center [1224, 581] width 60 height 34
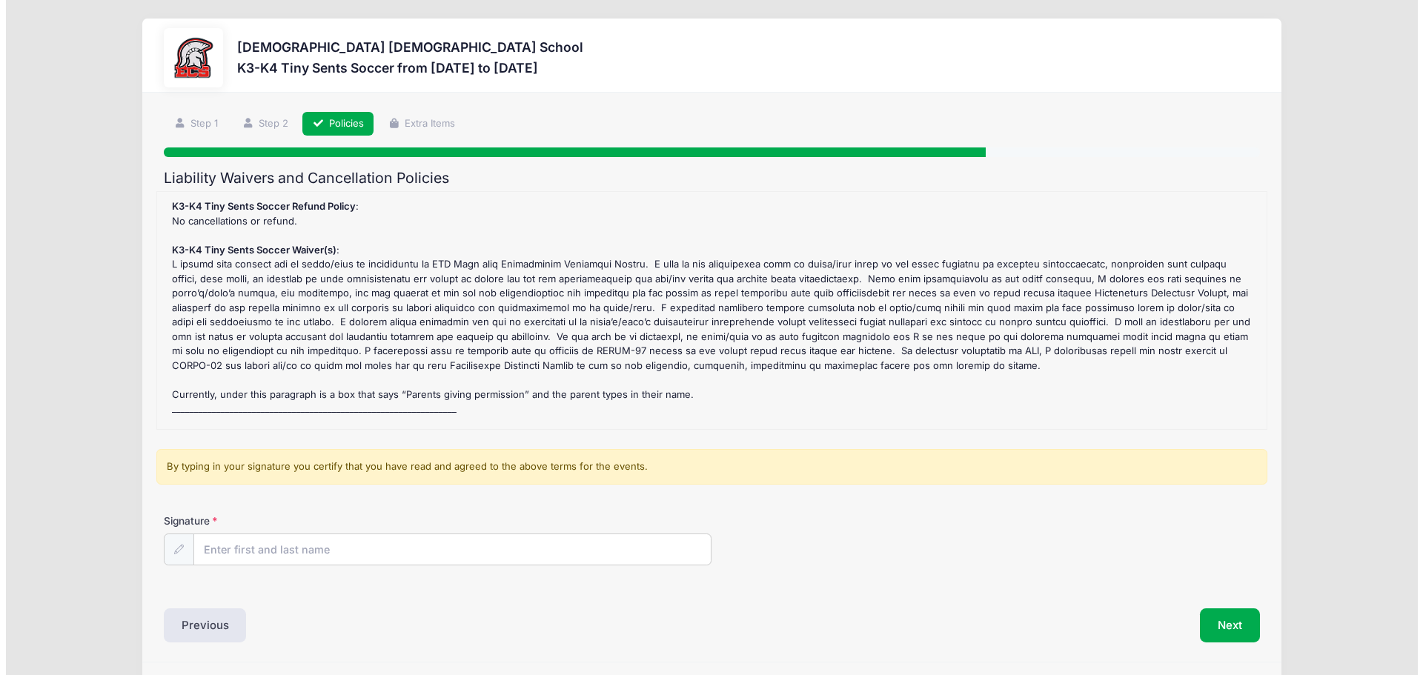
scroll to position [0, 0]
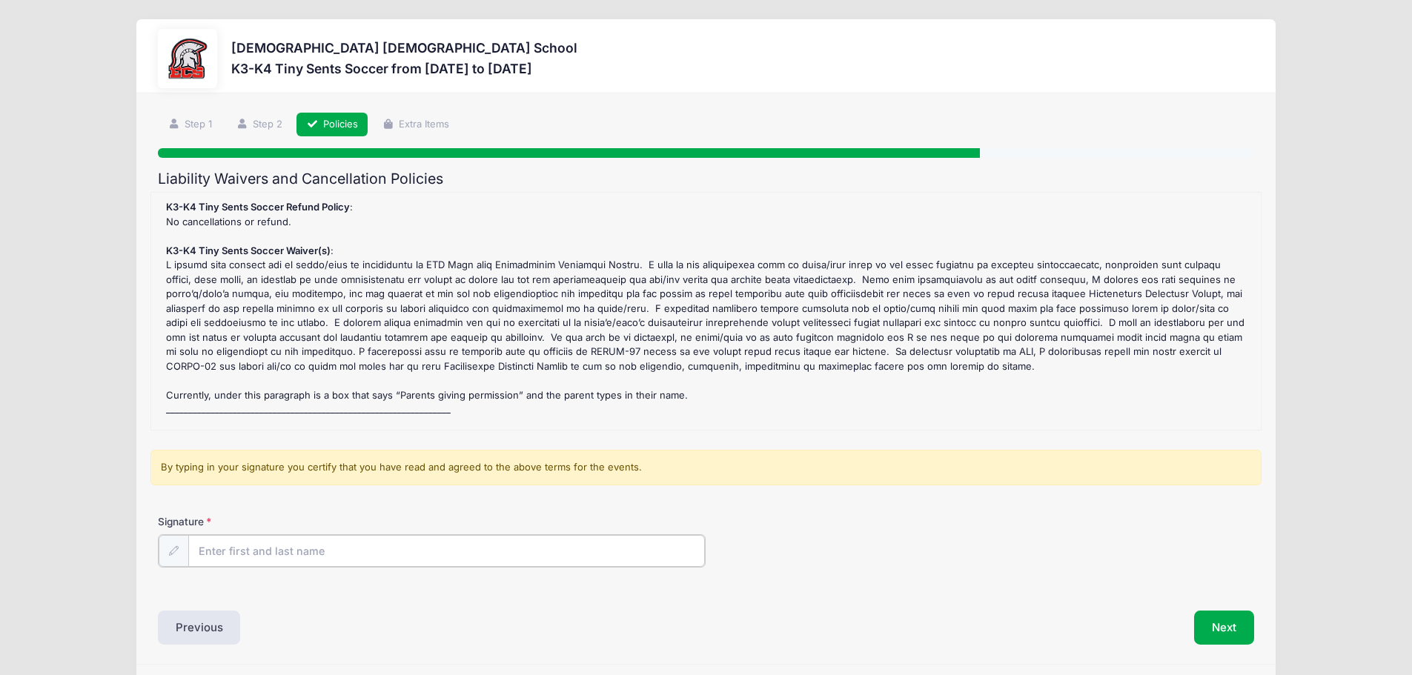
click at [404, 556] on input "Signature" at bounding box center [446, 551] width 517 height 32
type input "Kate Makar"
click at [1207, 617] on button "Next" at bounding box center [1224, 626] width 60 height 34
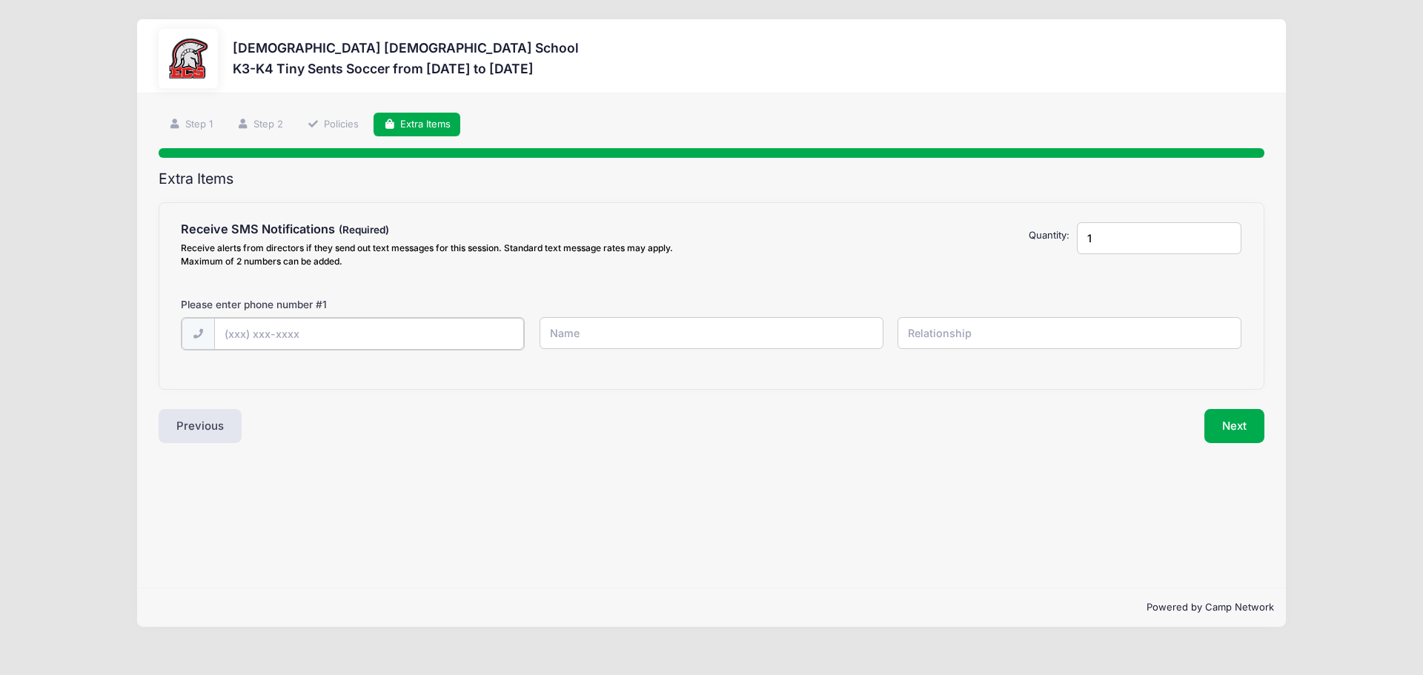
click at [295, 332] on input "text" at bounding box center [369, 334] width 311 height 32
type input "(239) 431-1999"
click at [705, 333] on input "text" at bounding box center [712, 333] width 344 height 32
type input "Kate Makar"
click at [956, 344] on input "text" at bounding box center [1070, 333] width 344 height 32
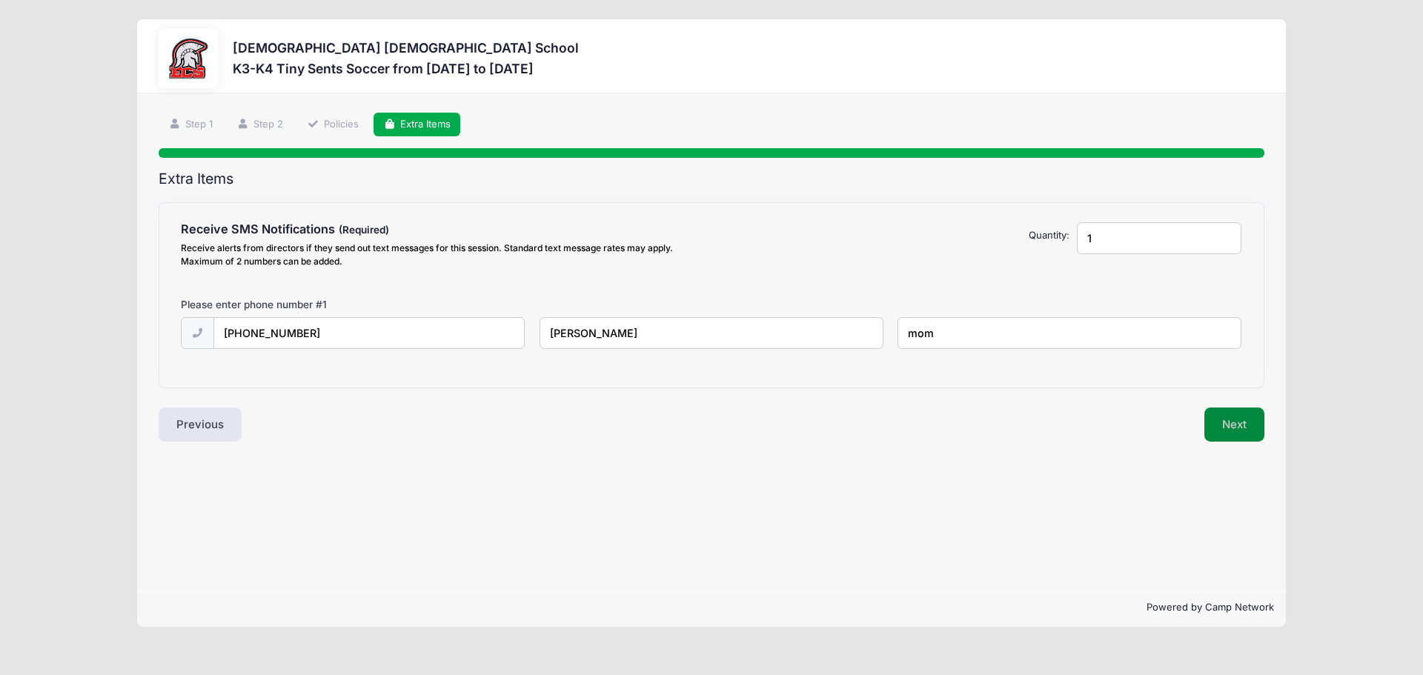
type input "mom"
click at [1237, 437] on button "Next" at bounding box center [1235, 425] width 60 height 34
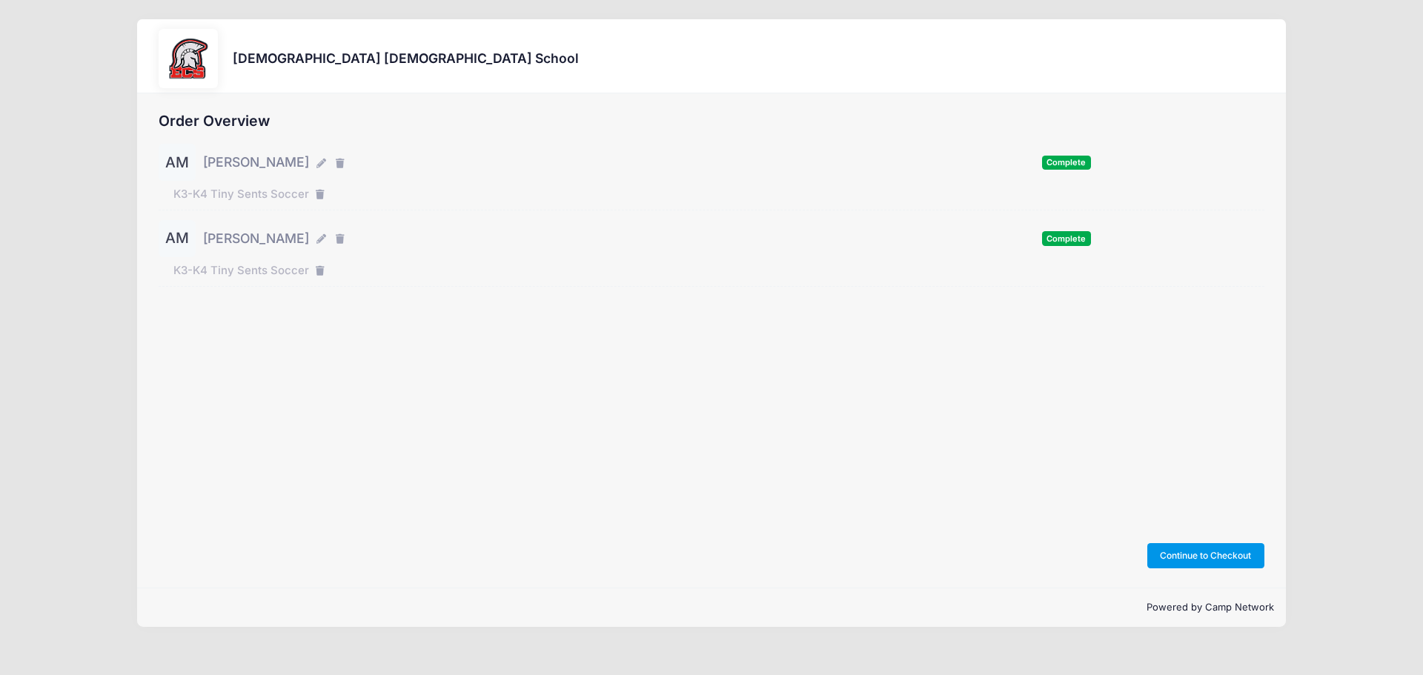
click at [1214, 556] on button "Continue to Checkout" at bounding box center [1206, 555] width 117 height 25
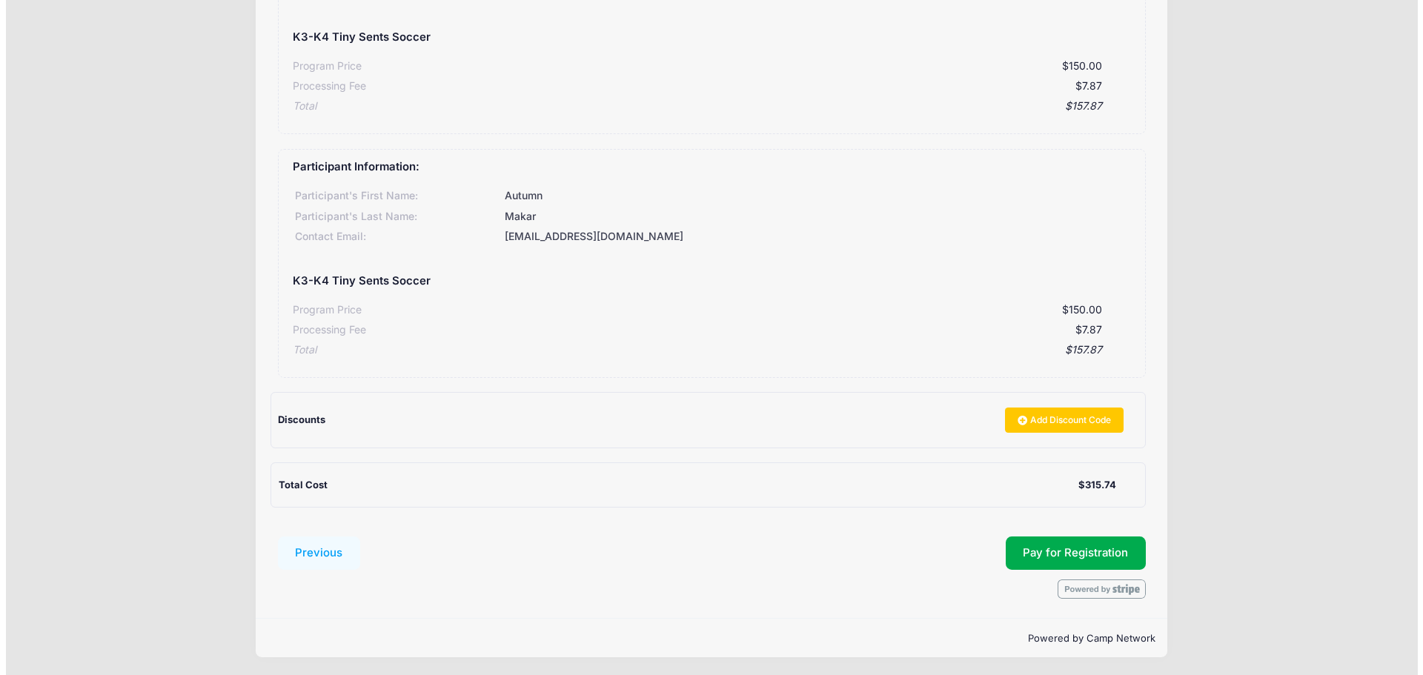
scroll to position [239, 0]
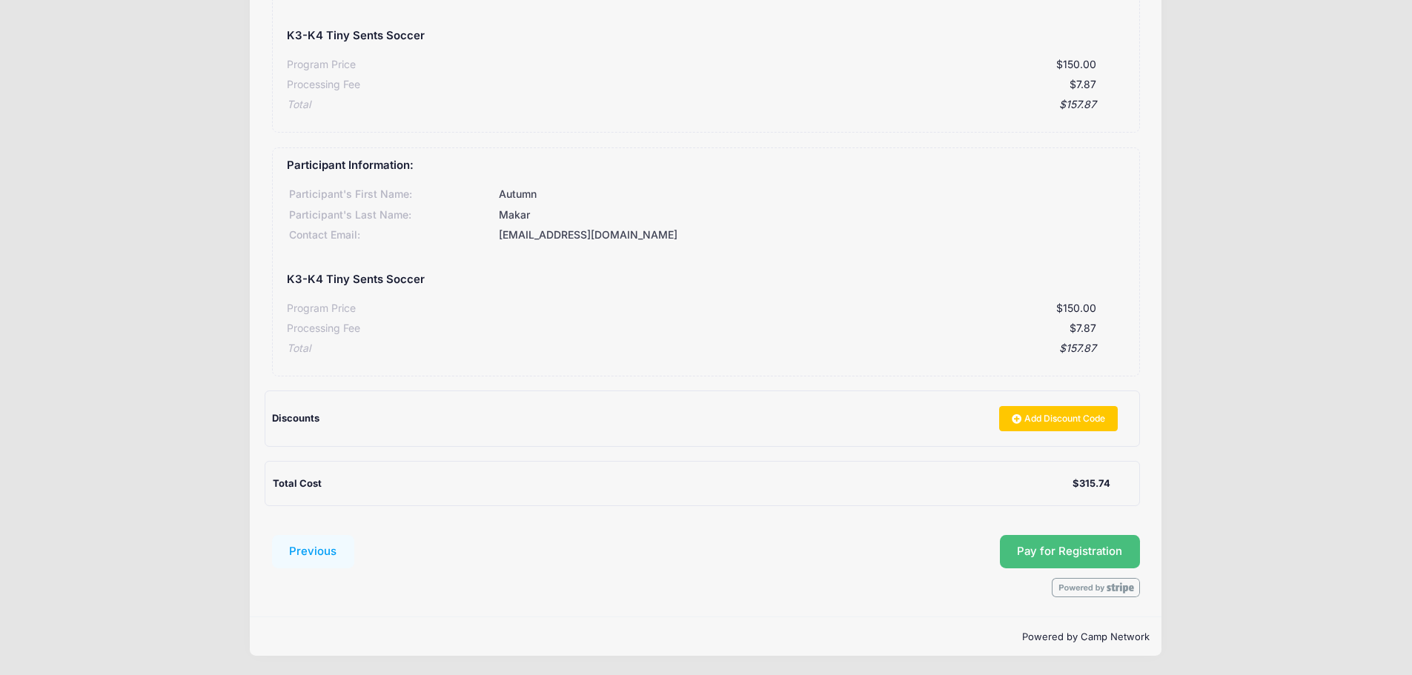
click at [1076, 555] on button "Pay for Registration" at bounding box center [1070, 552] width 141 height 34
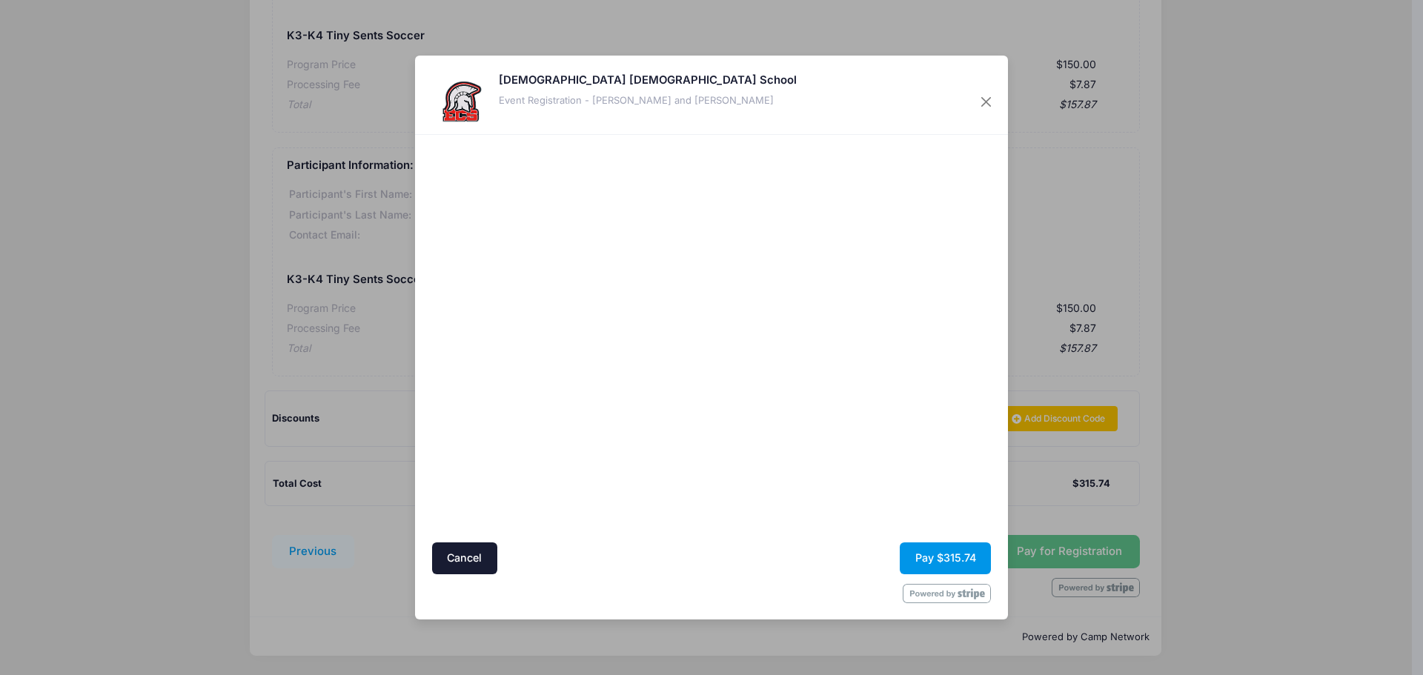
click at [947, 553] on button "Pay $315.74" at bounding box center [945, 559] width 91 height 32
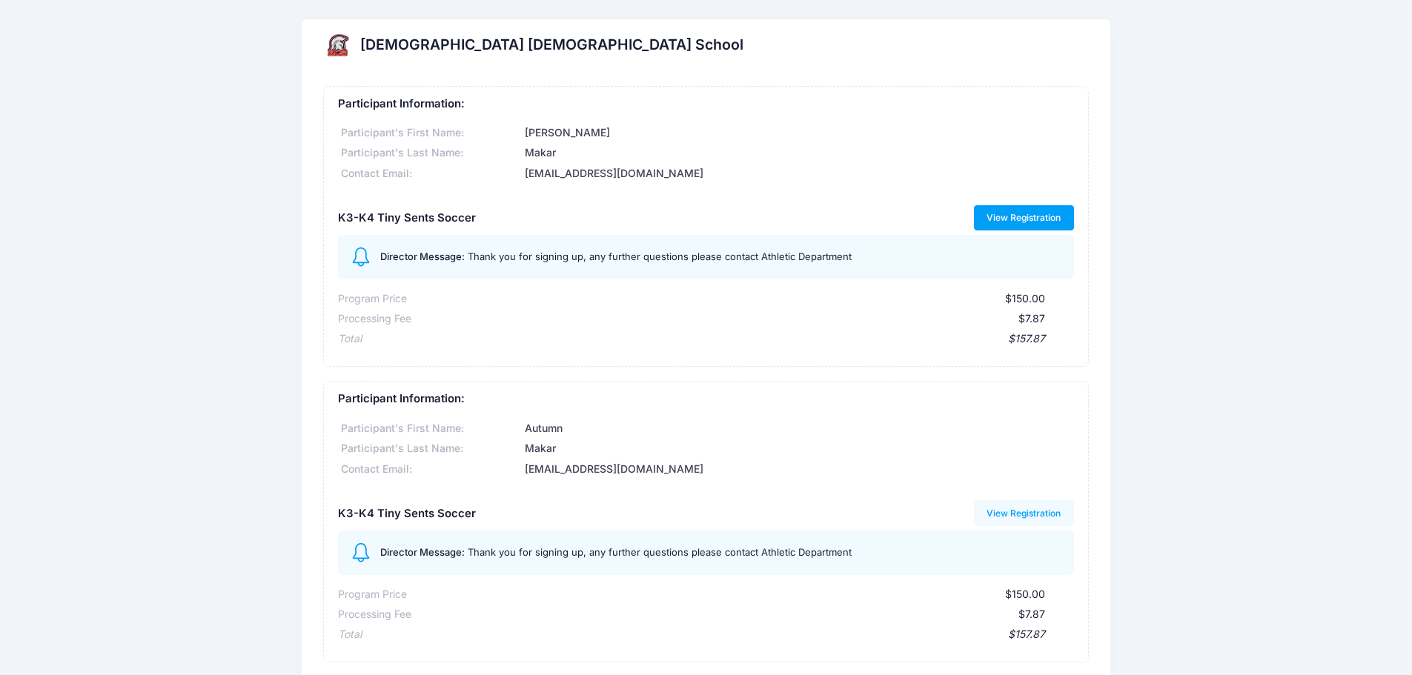
click at [1019, 216] on link "View Registration" at bounding box center [1024, 217] width 100 height 25
